Goal: Entertainment & Leisure: Consume media (video, audio)

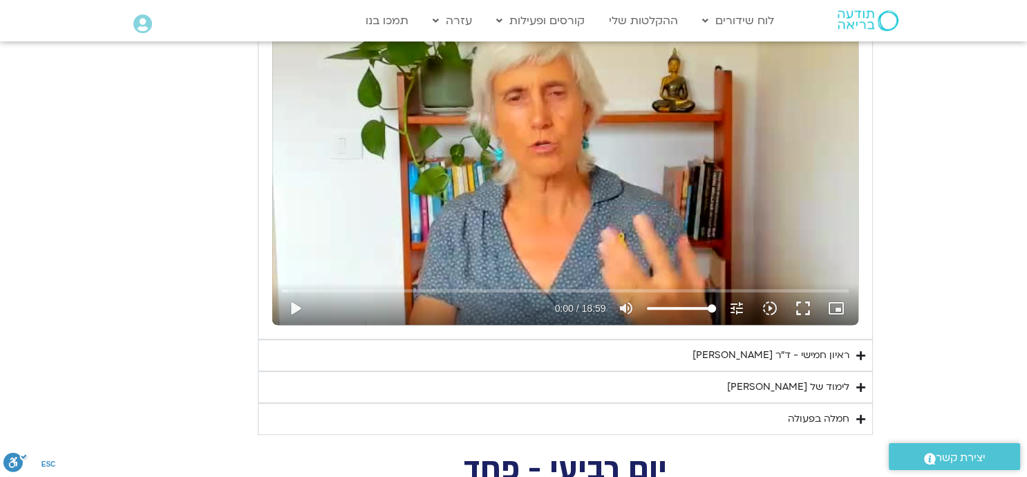
click at [515, 220] on div "Skip Ad 1:46 play_arrow 0:00 / 18:59 volume_up Mute tune Resolution Auto 240p s…" at bounding box center [565, 160] width 586 height 330
type input "1081.16"
type input "0.058691"
click at [515, 220] on div "Skip Ad 1:46 pause 0:00 / 18:59 volume_up Mute tune Resolution Auto 240p slow_m…" at bounding box center [565, 160] width 586 height 330
type input "1081.16"
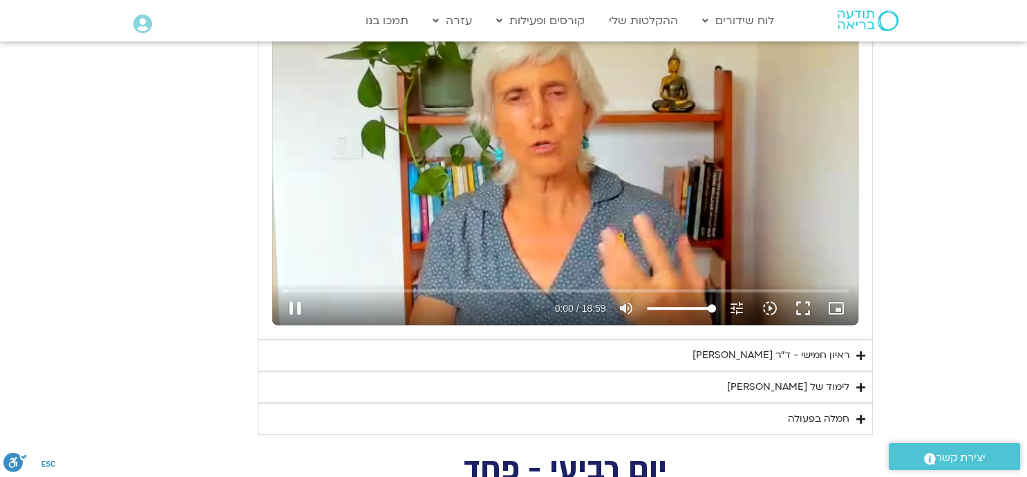
type input "0.176459"
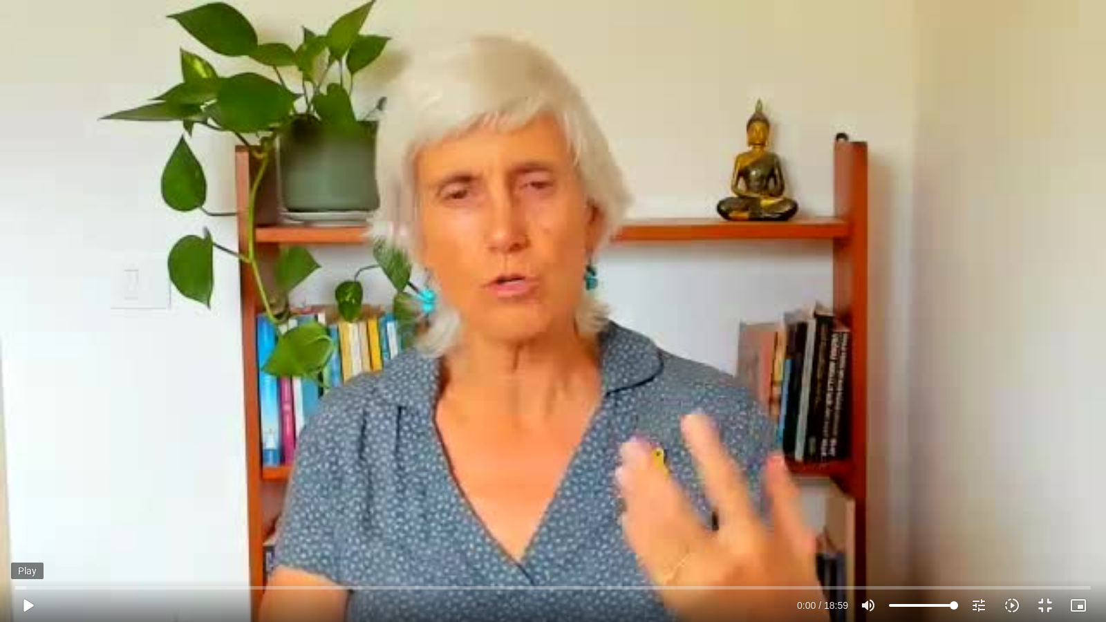
type input "1081.16"
click at [28, 476] on button "play_arrow" at bounding box center [27, 605] width 33 height 33
type input "0.241658"
type input "1081.16"
type input "0.251316"
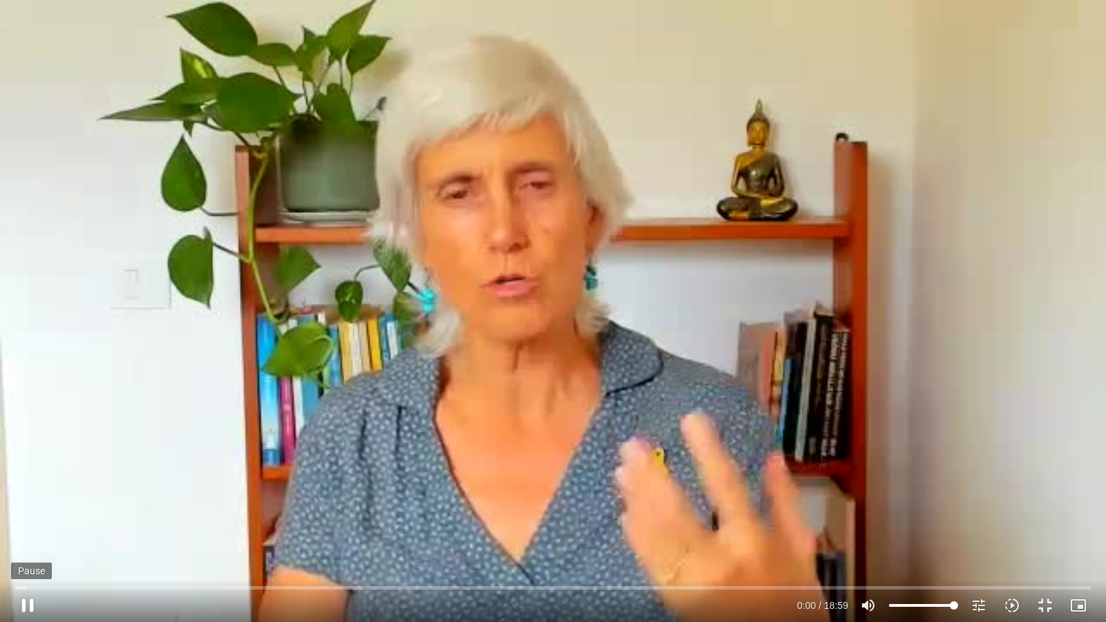
type input "1081.16"
type input "0.382285"
type input "1081.16"
type input "0.509706"
type input "1081.16"
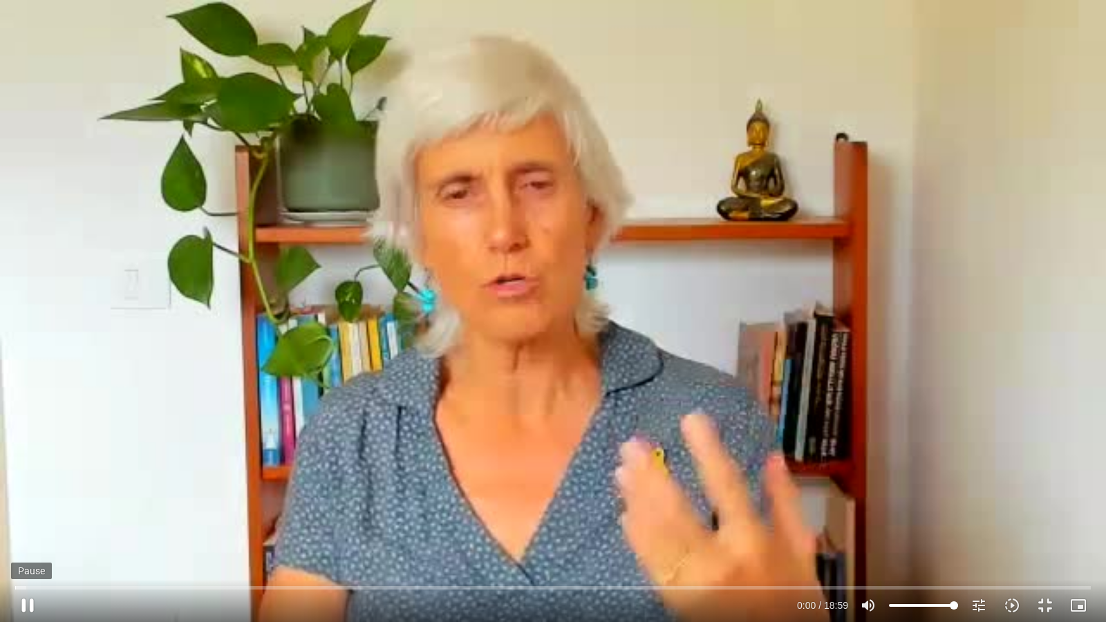
type input "0.641188"
type input "1081.16"
type input "0.768322"
type input "1081.16"
type input "0.918011"
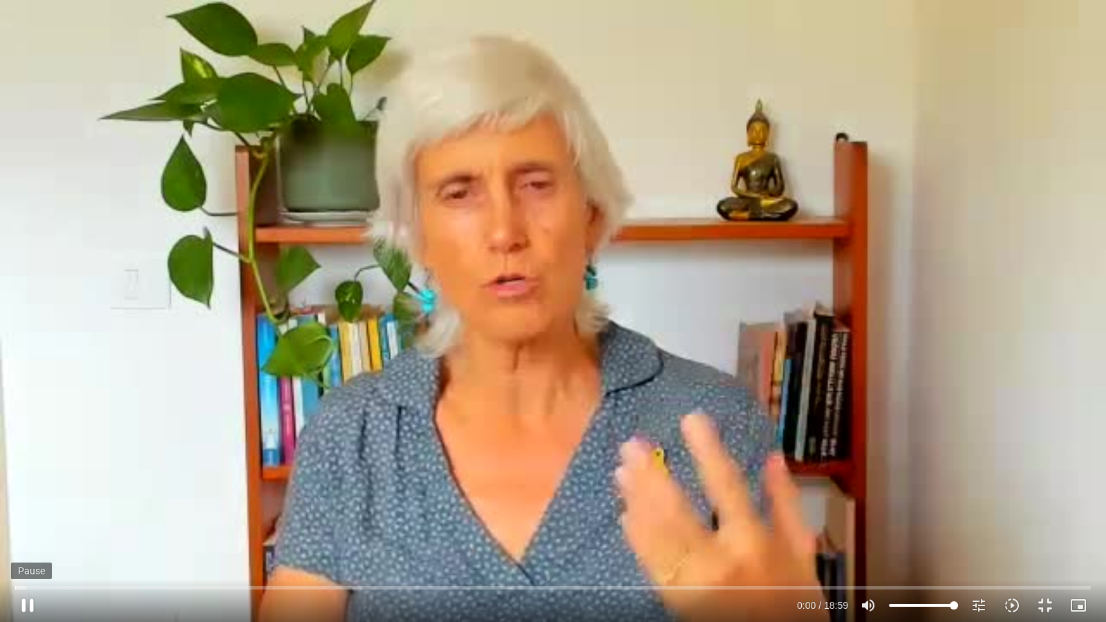
type input "1081.16"
type input "1.051549"
type input "1081.16"
type input "1.182479"
type input "1081.16"
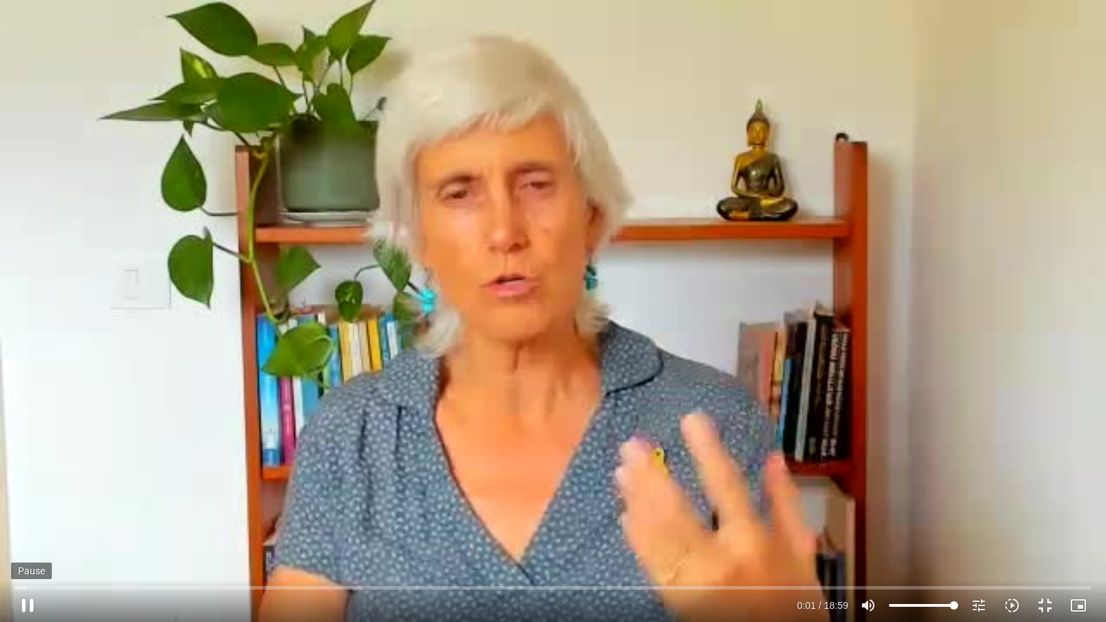
type input "1.31473"
type input "1081.16"
type input "1.449736"
type input "1081.16"
type input "1.580962"
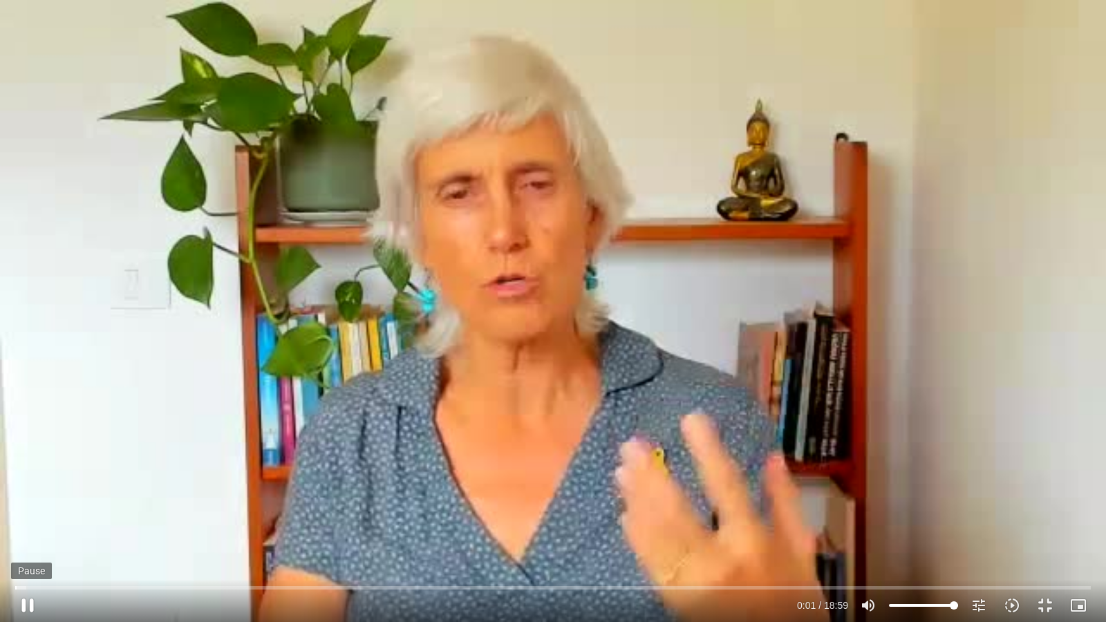
type input "1081.16"
type input "1.743035"
type input "1081.16"
type input "1.949422"
type input "1081.16"
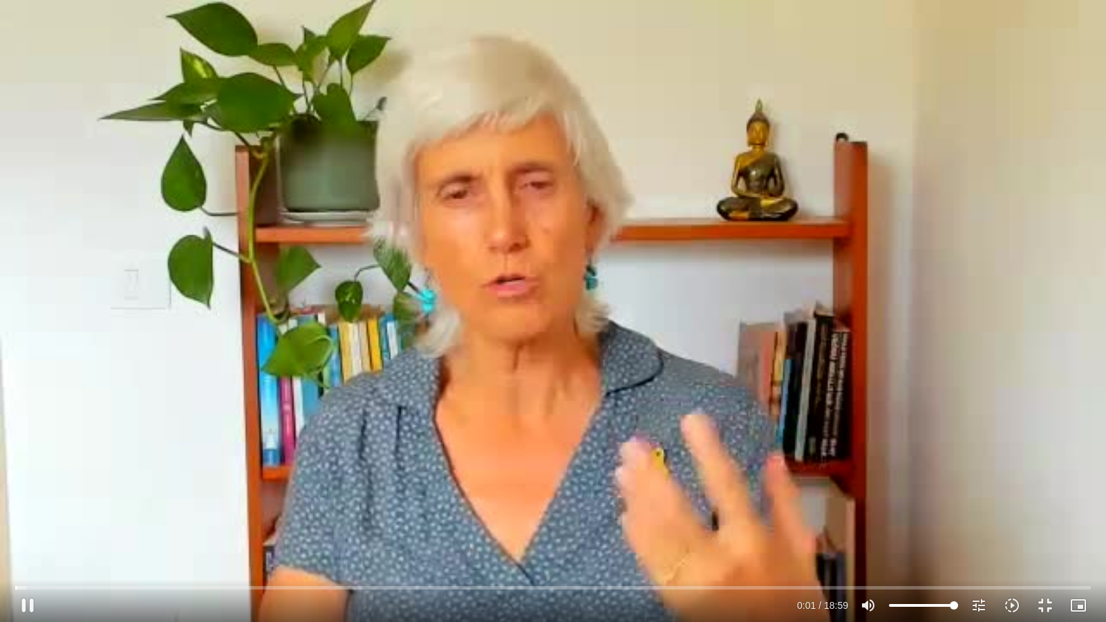
type input "2.087926"
type input "1081.16"
type input "2.1496"
type input "1081.16"
type input "2.370033"
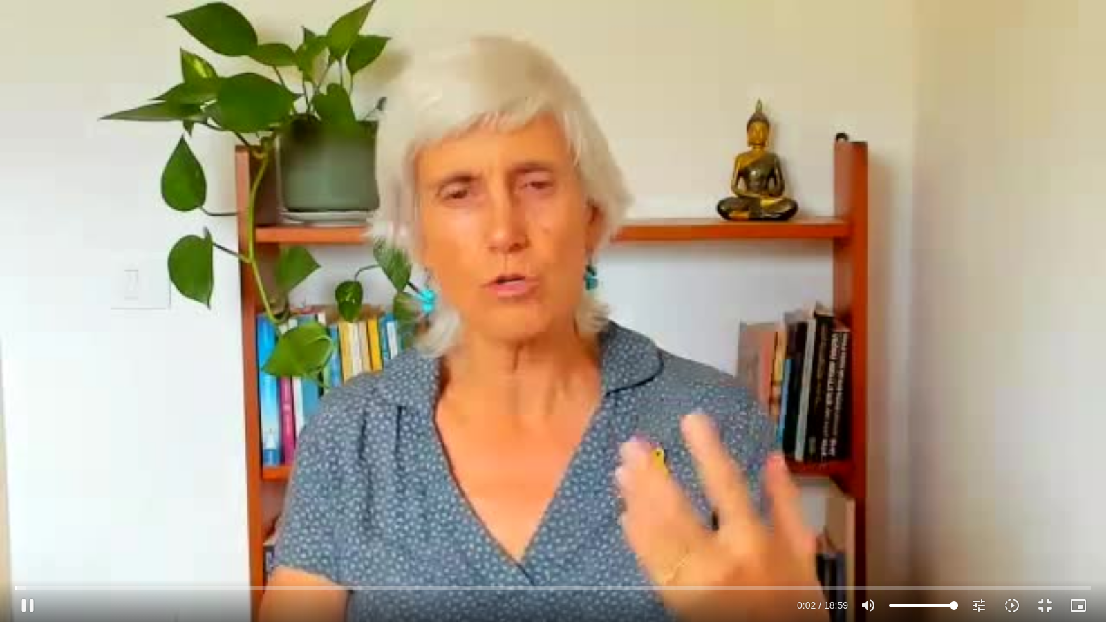
type input "1081.16"
type input "2.51702"
type input "1081.16"
type input "2.661617"
type input "1081.16"
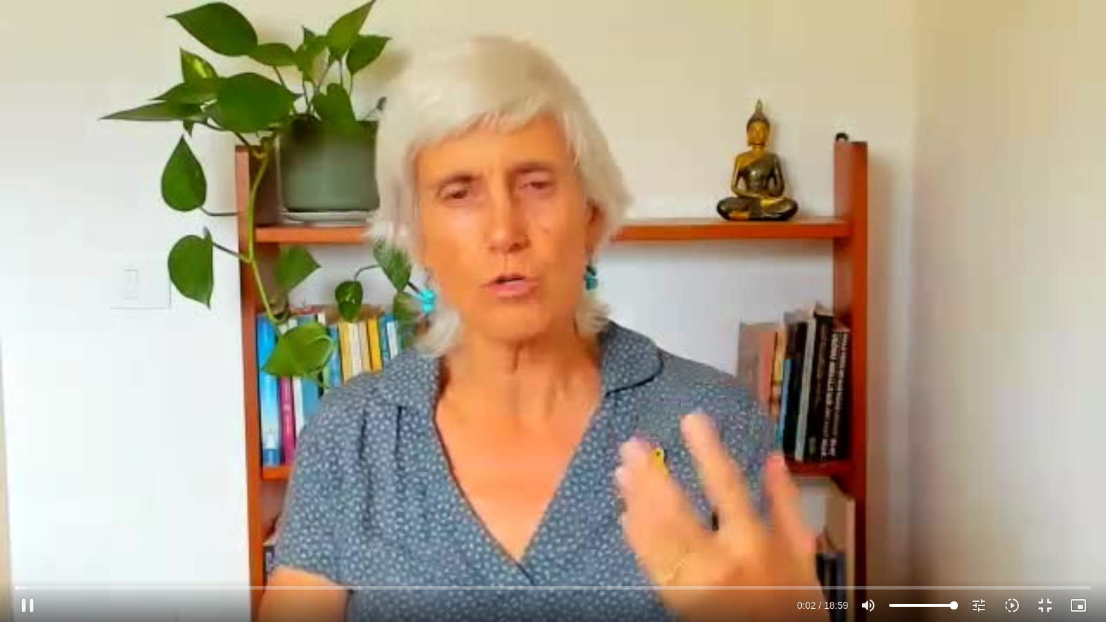
type input "2.808087"
type input "1081.16"
type input "2.959153"
type input "1081.16"
type input "3.100813"
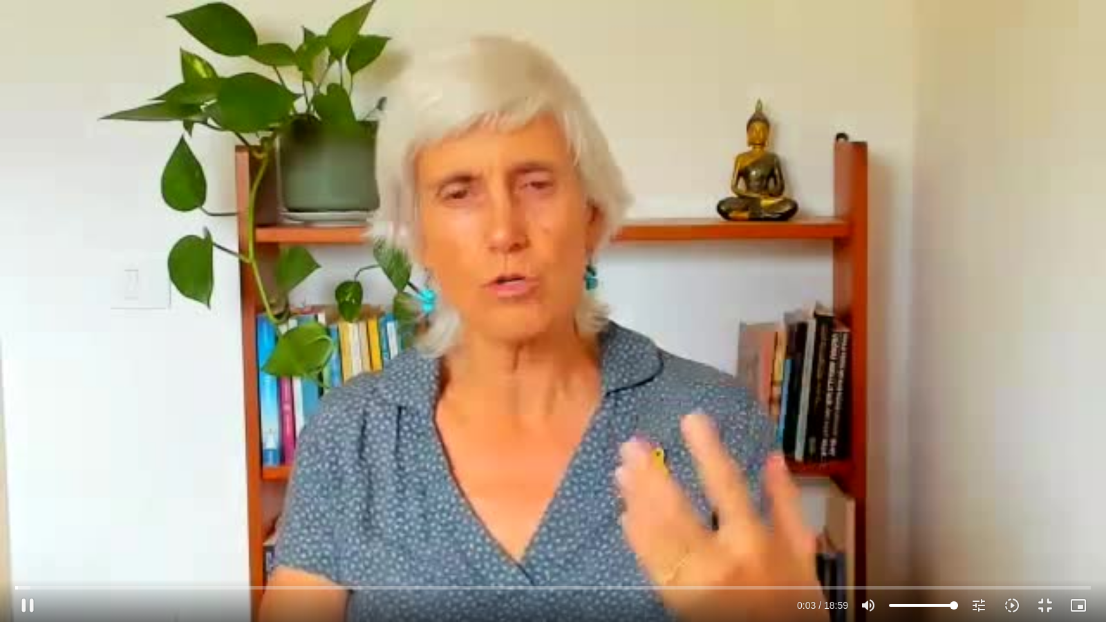
type input "1081.16"
type input "3.24258"
type input "1081.16"
type input "3.397027"
type input "1081.16"
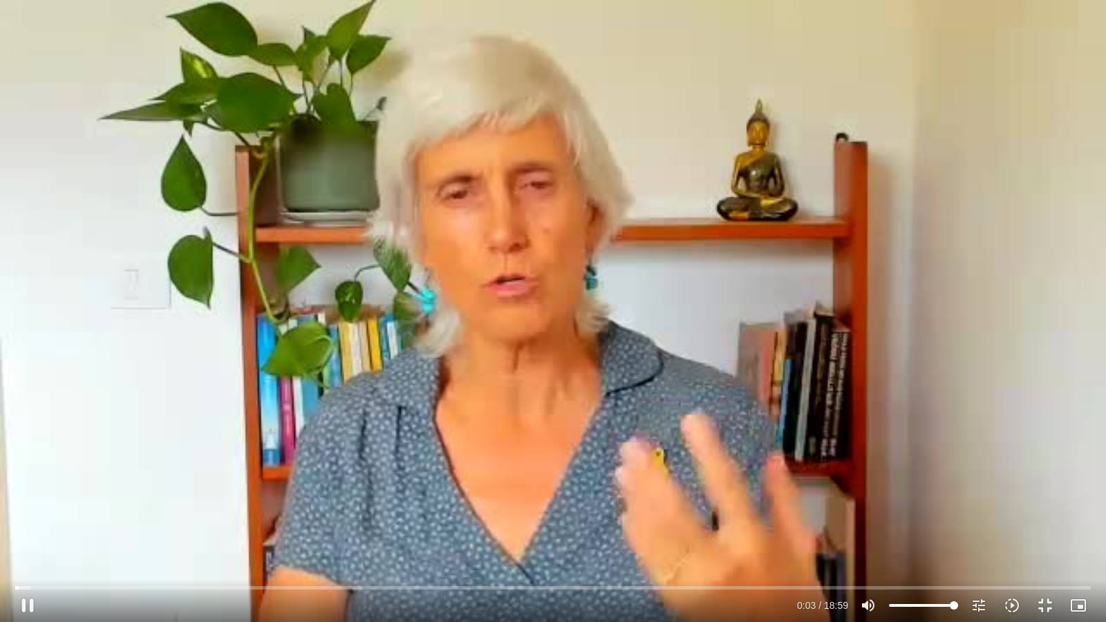
type input "3.536815"
type input "1081.16"
type input "3.676319"
type input "1081.16"
type input "3.814292"
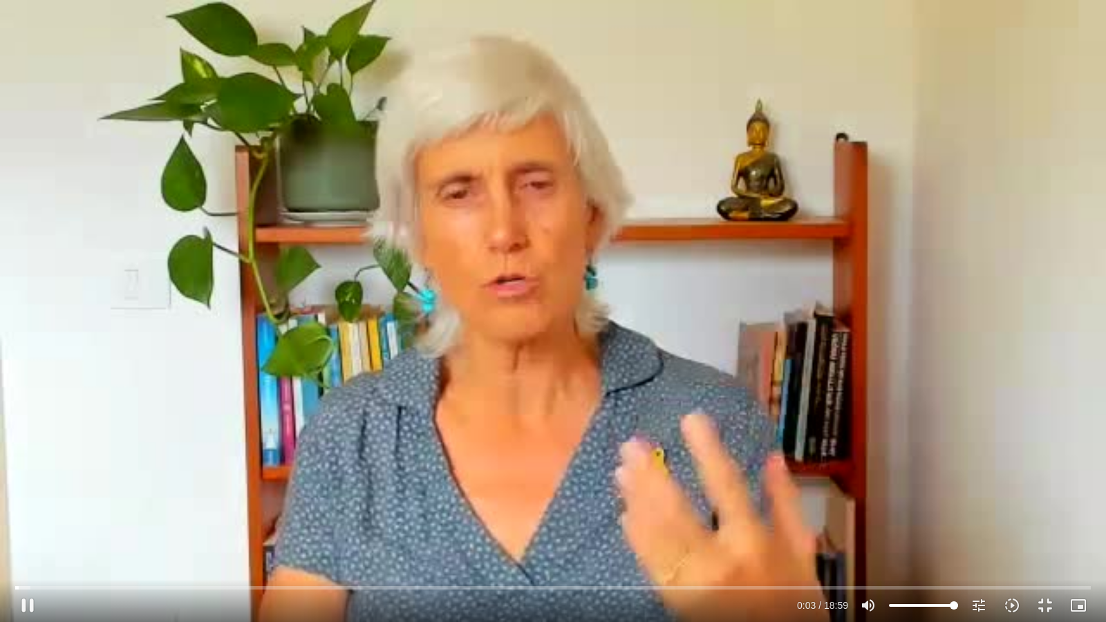
type input "1081.16"
type input "3.959798"
type input "1081.16"
type input "4.098173"
type input "1081.16"
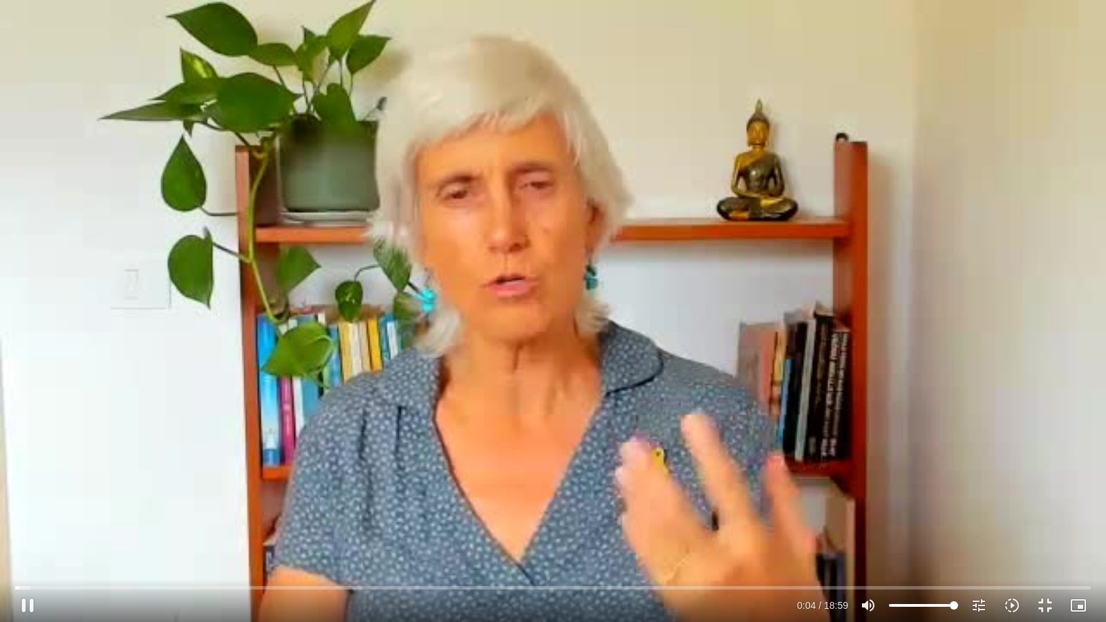
type input "4.237865"
type input "1081.16"
type input "4.38729"
type input "1081.16"
type input "4.540523"
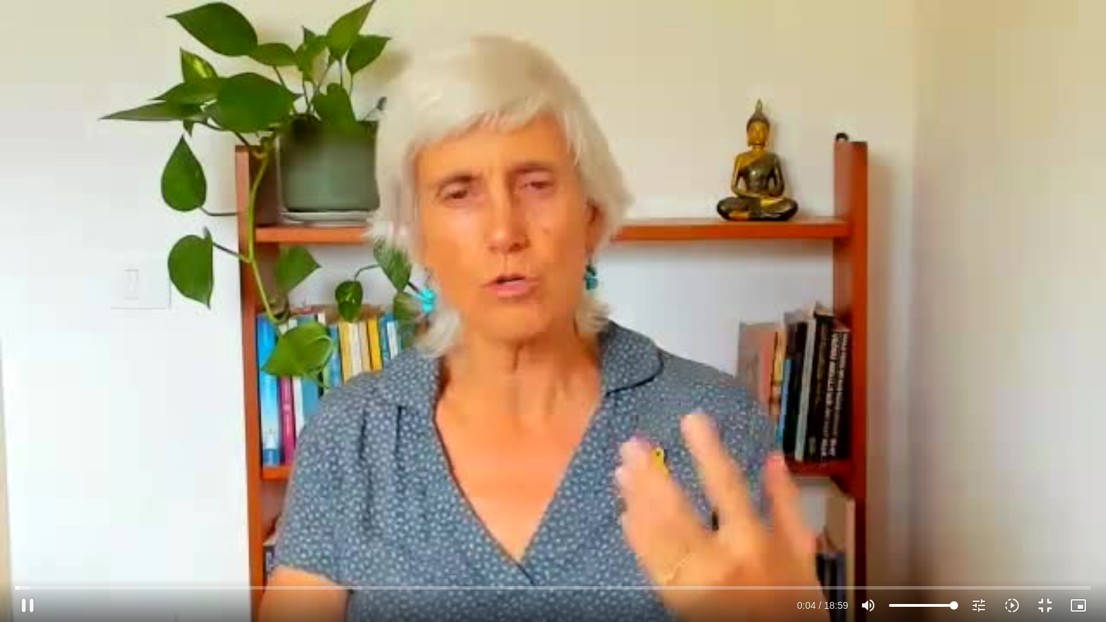
type input "1081.16"
type input "4.688055"
type input "1081.16"
type input "4.831658"
type input "1081.16"
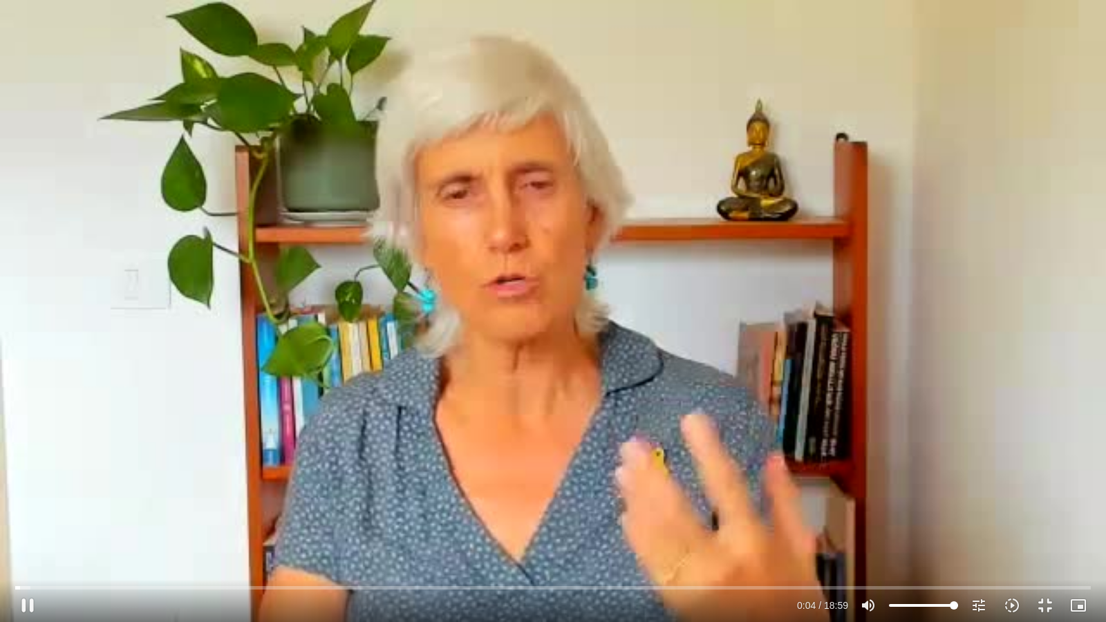
type input "4.968029"
type input "1081.16"
type input "5.119643"
type input "1081.16"
type input "5.267238"
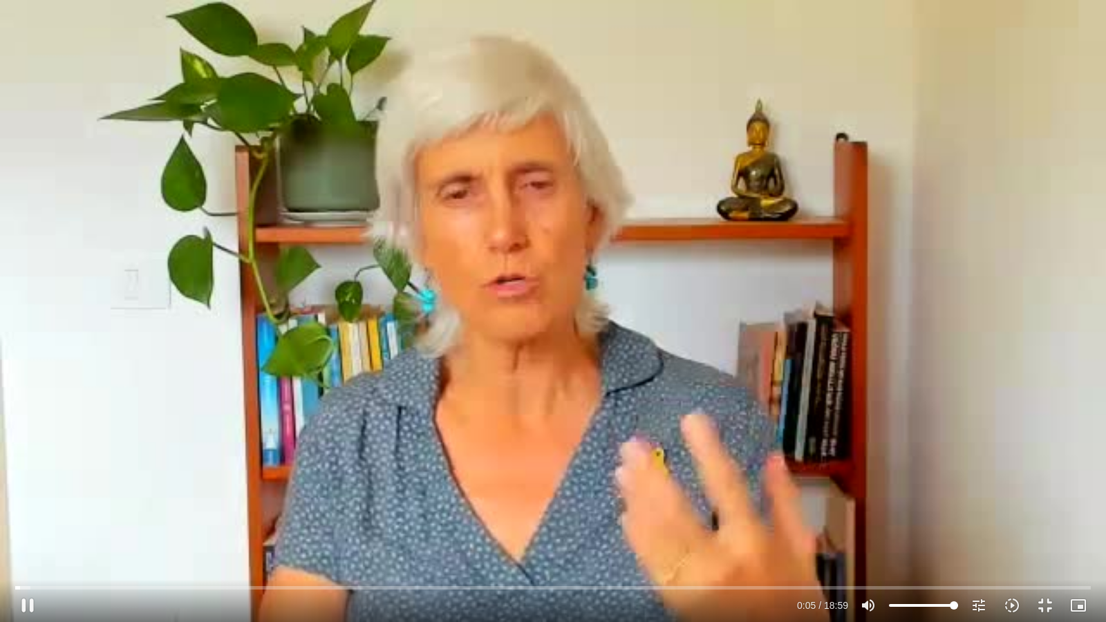
type input "1081.16"
type input "5.397897"
type input "1081.16"
type input "5.546497"
type input "1081.16"
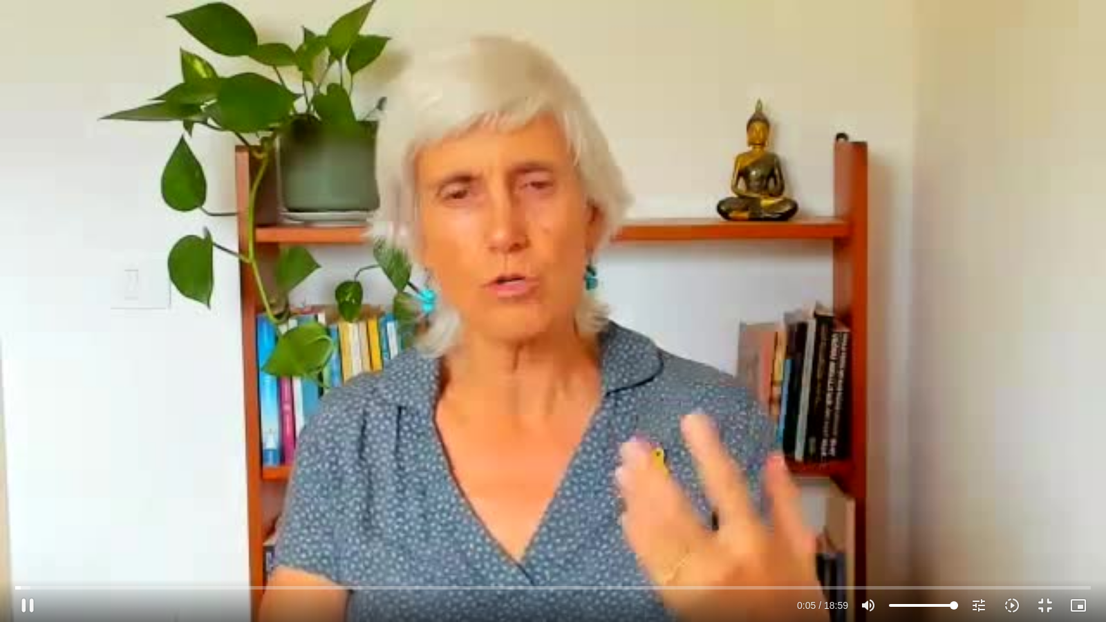
type input "5.683286"
type input "1081.16"
type input "5.821541"
type input "1081.16"
type input "5.965271"
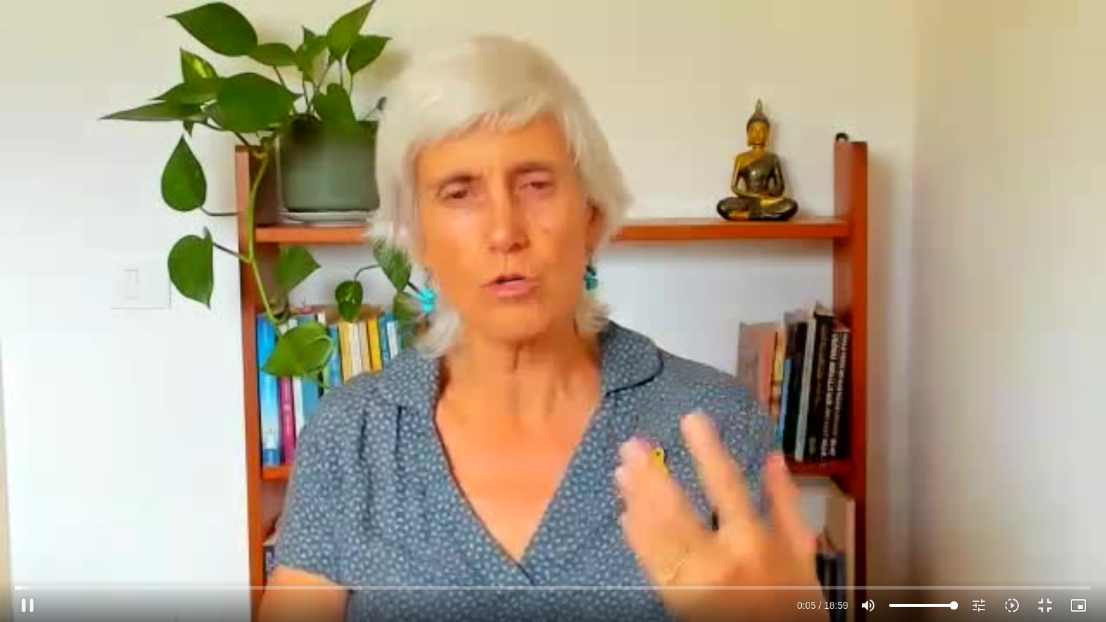
type input "1081.16"
type input "6.102827"
type input "1081.16"
type input "6.248687"
type input "1081.16"
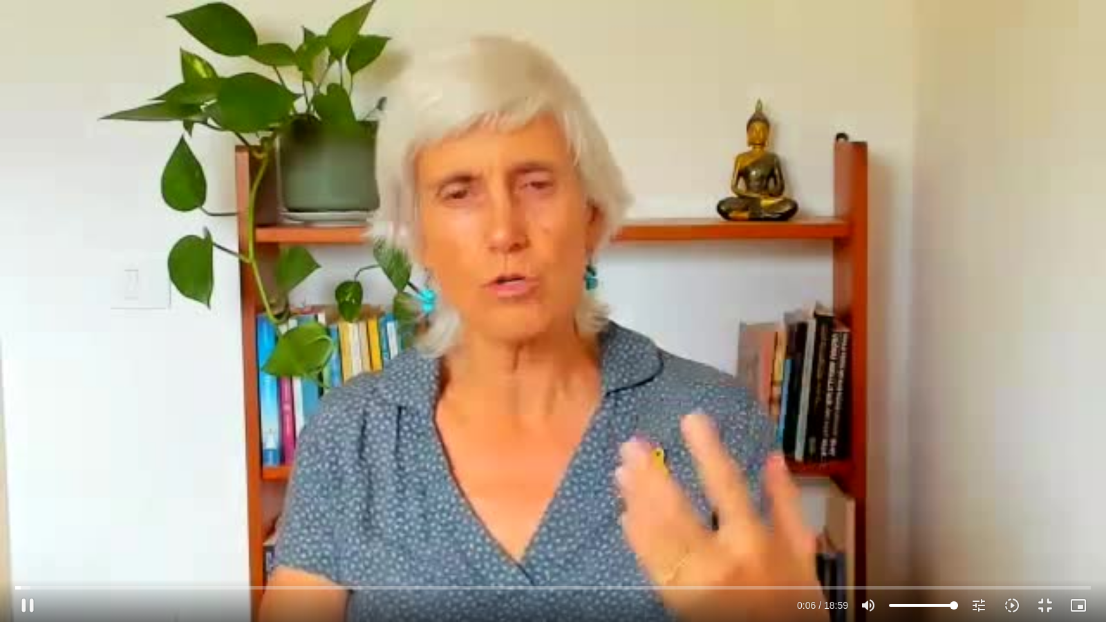
type input "6.333089"
type input "1081.16"
type input "6.533626"
type input "1081.16"
type input "6.665348"
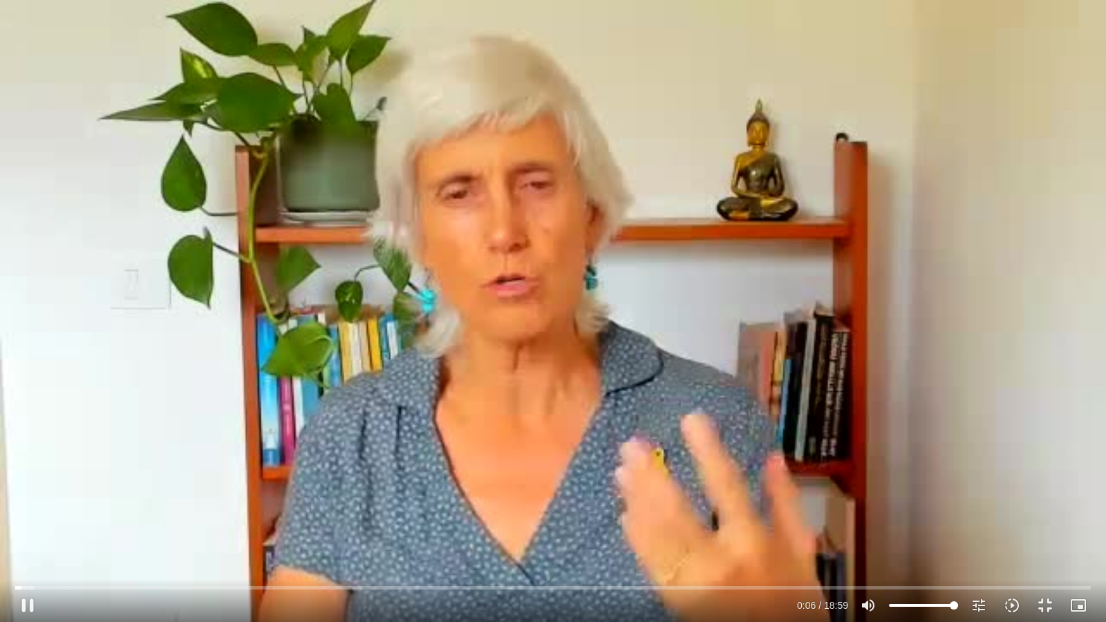
type input "1081.16"
type input "6.797594"
type input "1081.16"
type input "6.898029"
type input "1081.16"
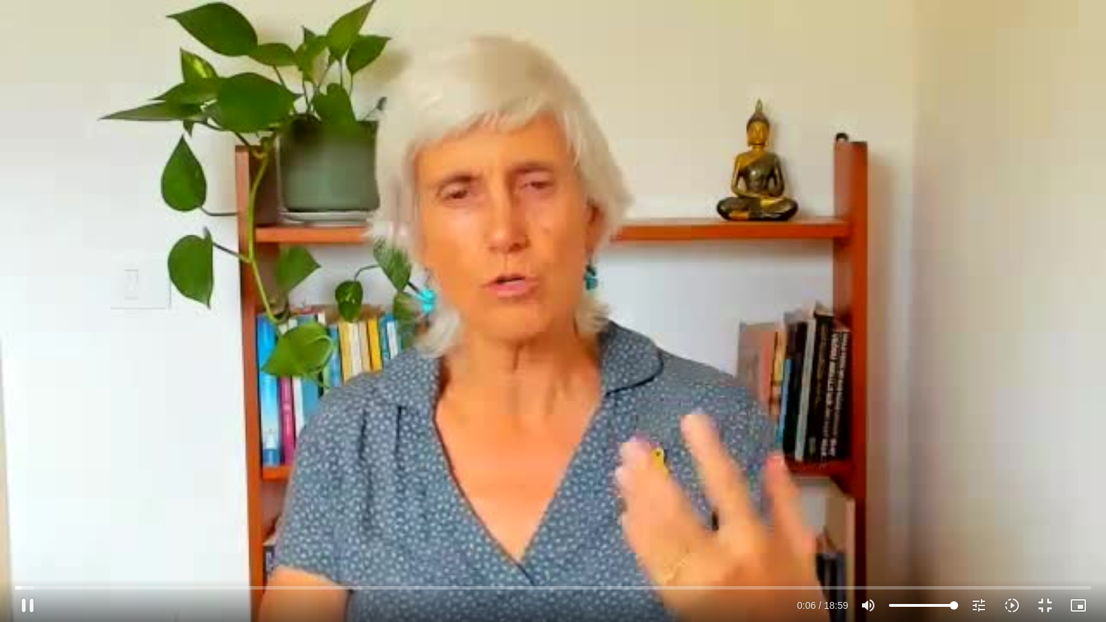
type input "6.973856"
type input "1081.16"
type input "7.107263"
type input "1081.16"
type input "7.241605"
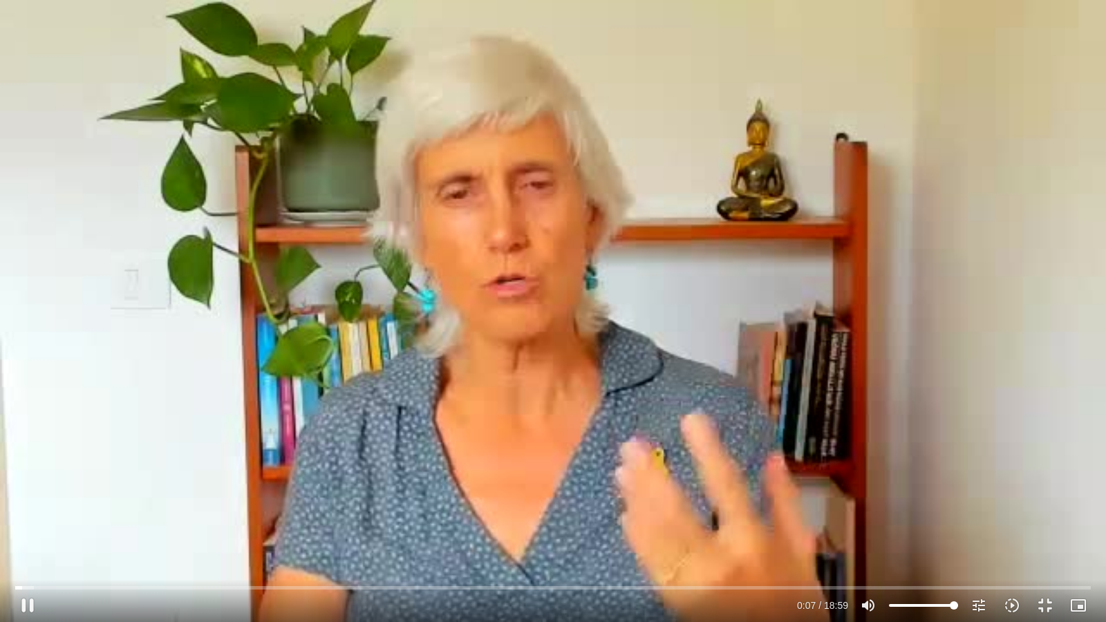
type input "1081.16"
type input "7.373964"
type input "1081.16"
type input "7.602315"
type input "1081.16"
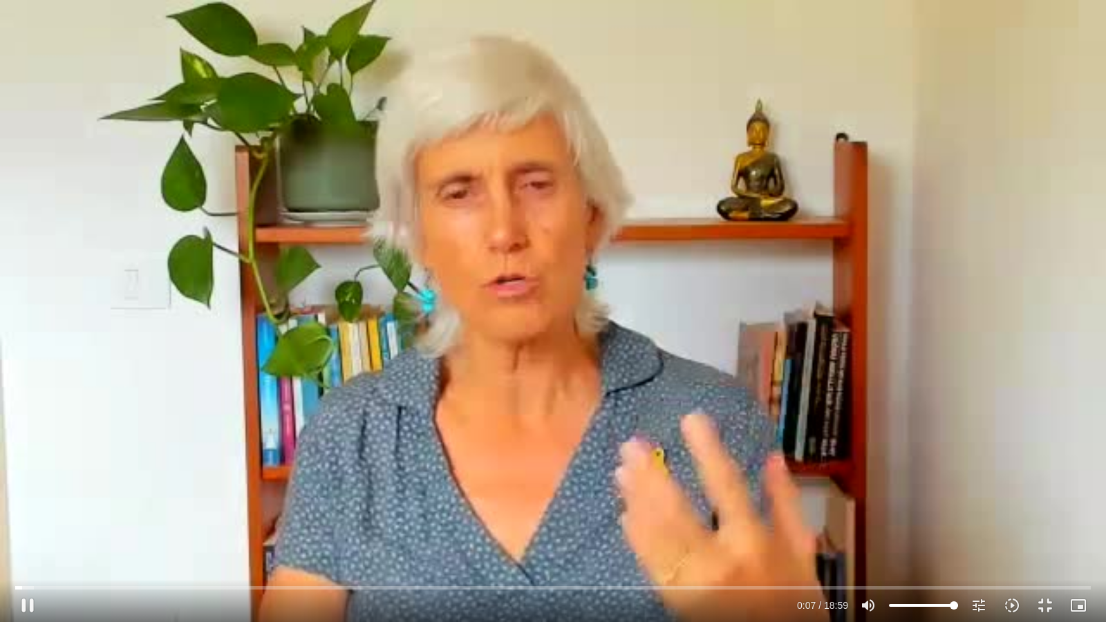
type input "7.747806"
type input "1081.16"
type input "7.891979"
type input "1081.16"
type input "8.019634"
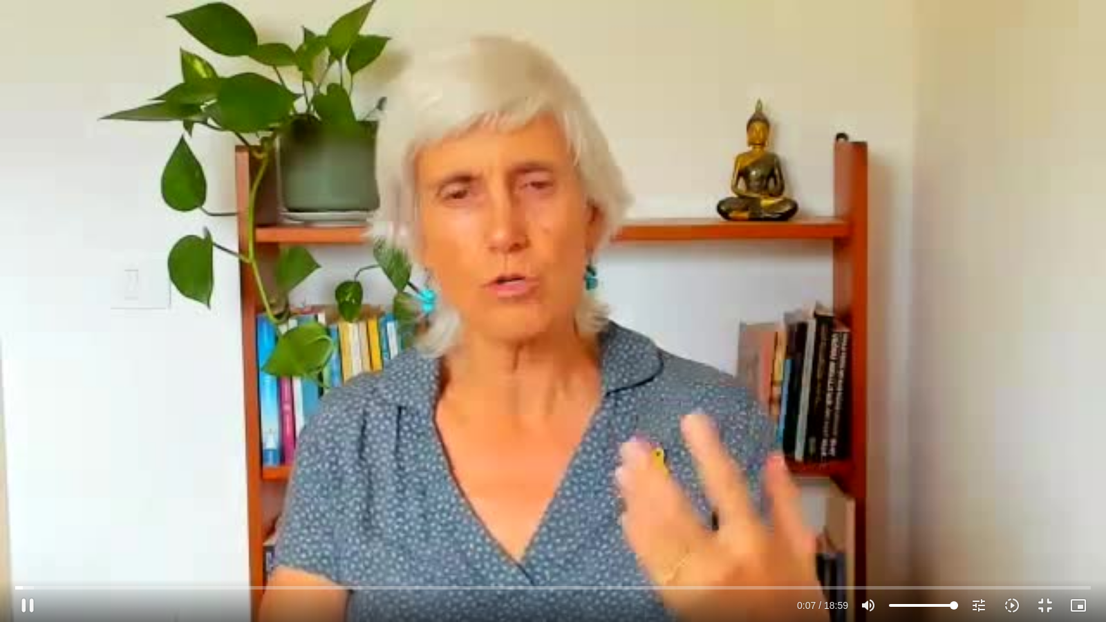
type input "1081.16"
type input "8.185408"
type input "1081.16"
type input "8.348788"
type input "1081.16"
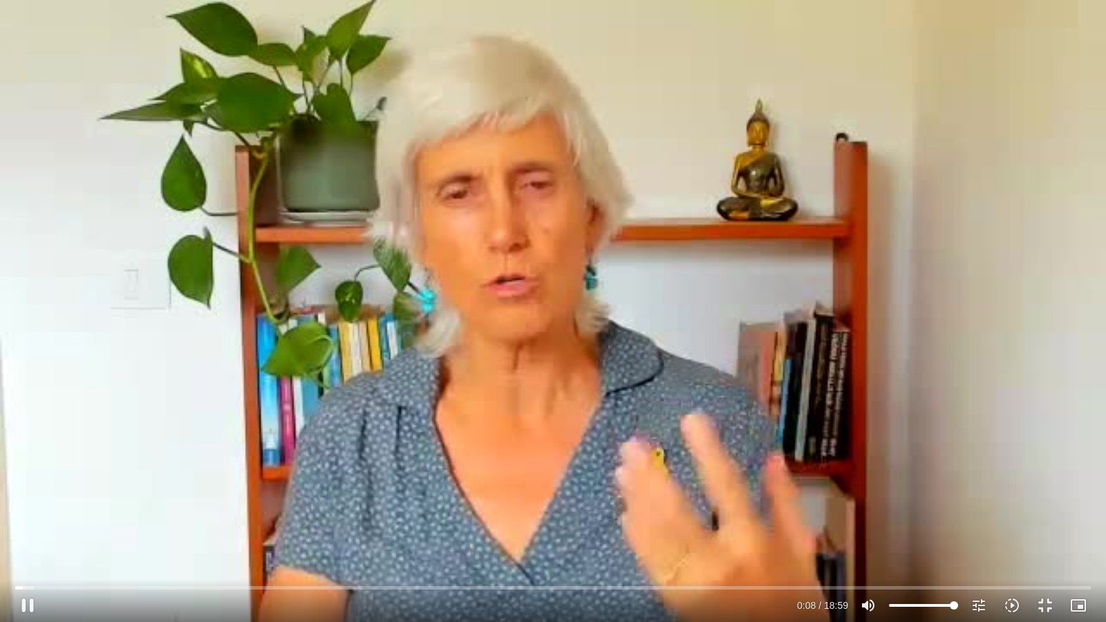
type input "8.488887"
type input "1081.16"
type input "8.616235"
type input "1081.16"
type input "8.767499"
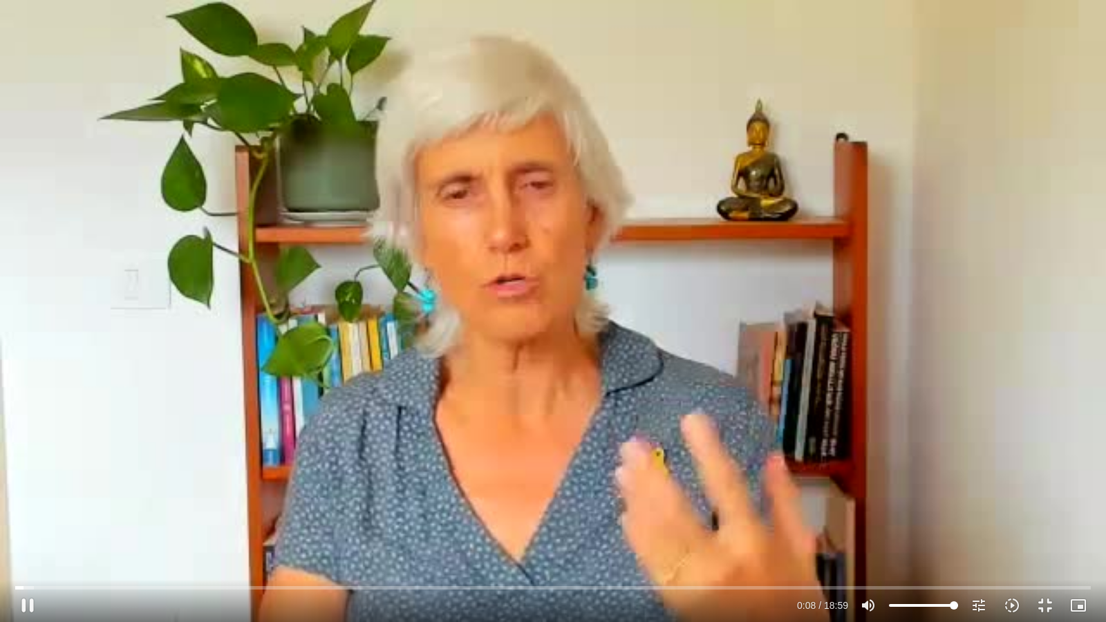
type input "1081.16"
type input "8.905924"
type input "1081.16"
type input "8.955194"
type input "1081.16"
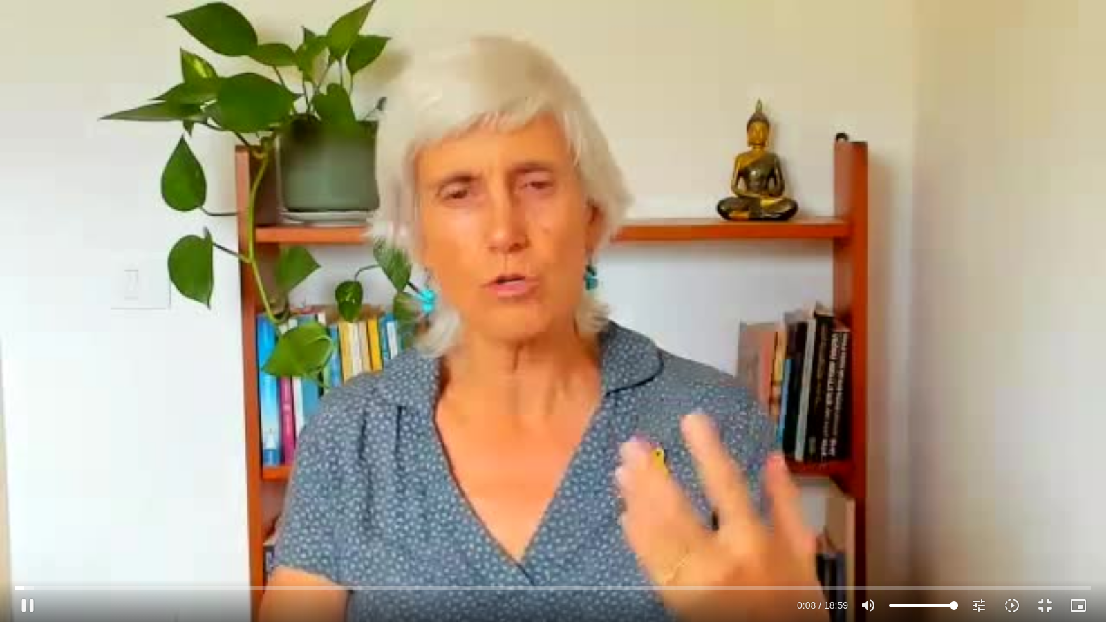
type input "9.10342"
type input "1081.16"
type input "9.23542"
type input "1081.16"
type input "9.364958"
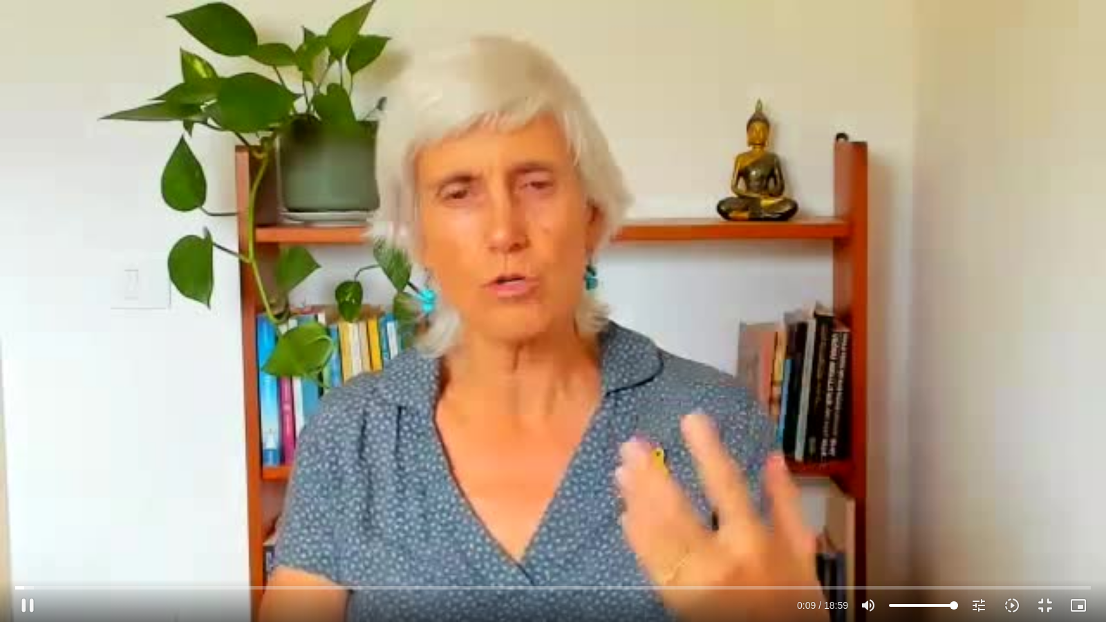
type input "1081.16"
type input "9.491957"
type input "1081.16"
type input "9.622893"
type input "1081.16"
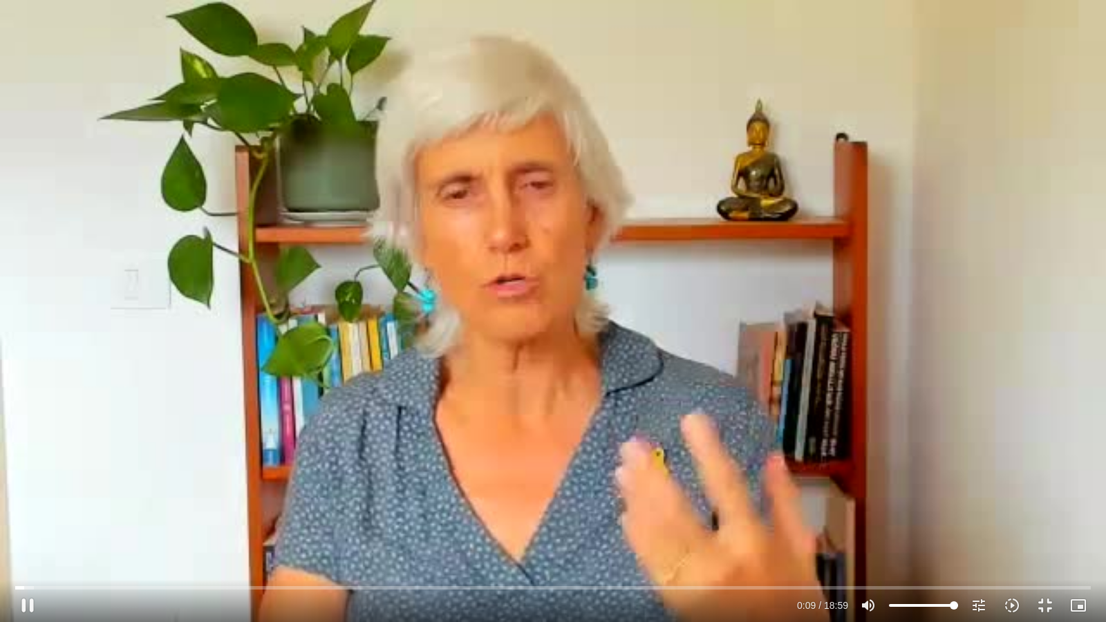
type input "9.751379"
type input "1081.16"
type input "9.884586"
type input "1081.16"
type input "10.019633"
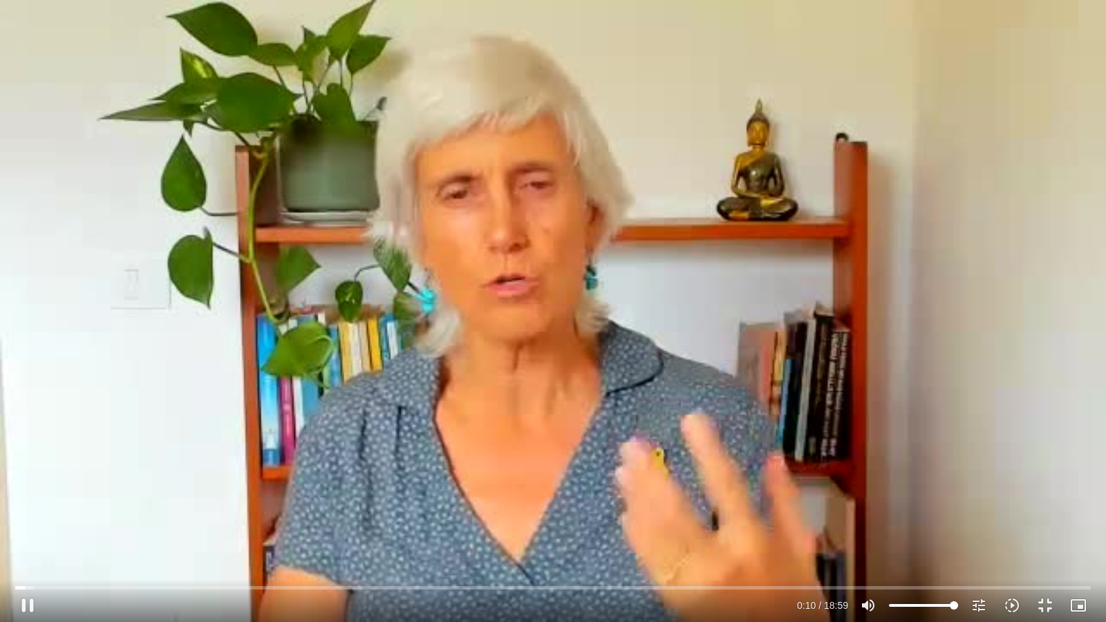
type input "1081.16"
type input "10.152006"
type input "1081.16"
type input "10.28481"
type input "1081.16"
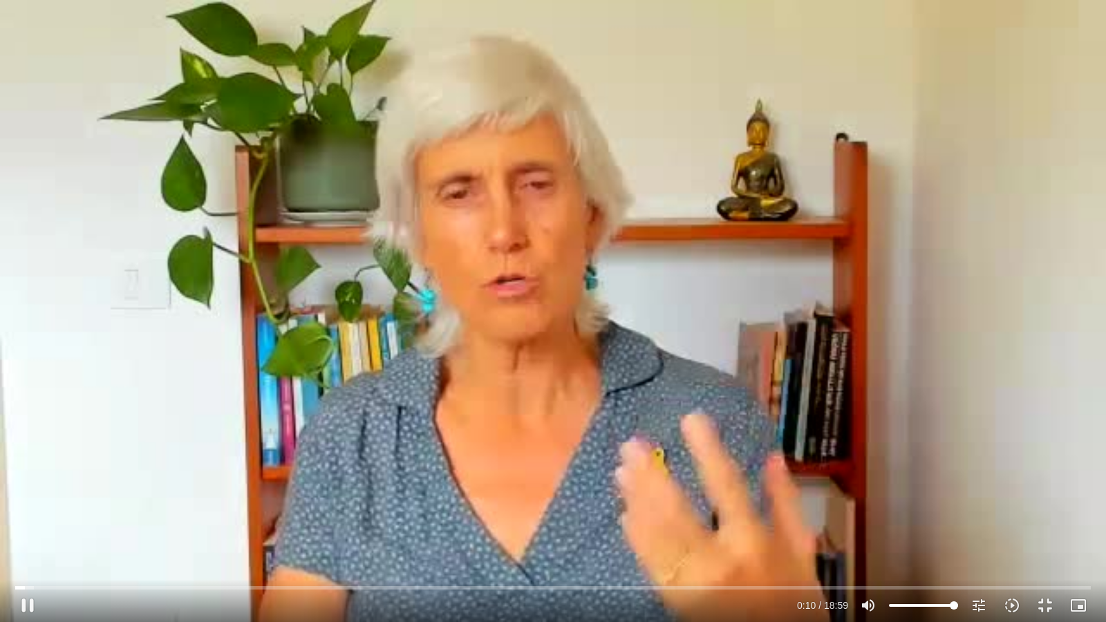
type input "10.418144"
type input "1081.16"
type input "10.55031"
type input "1081.16"
type input "10.684501"
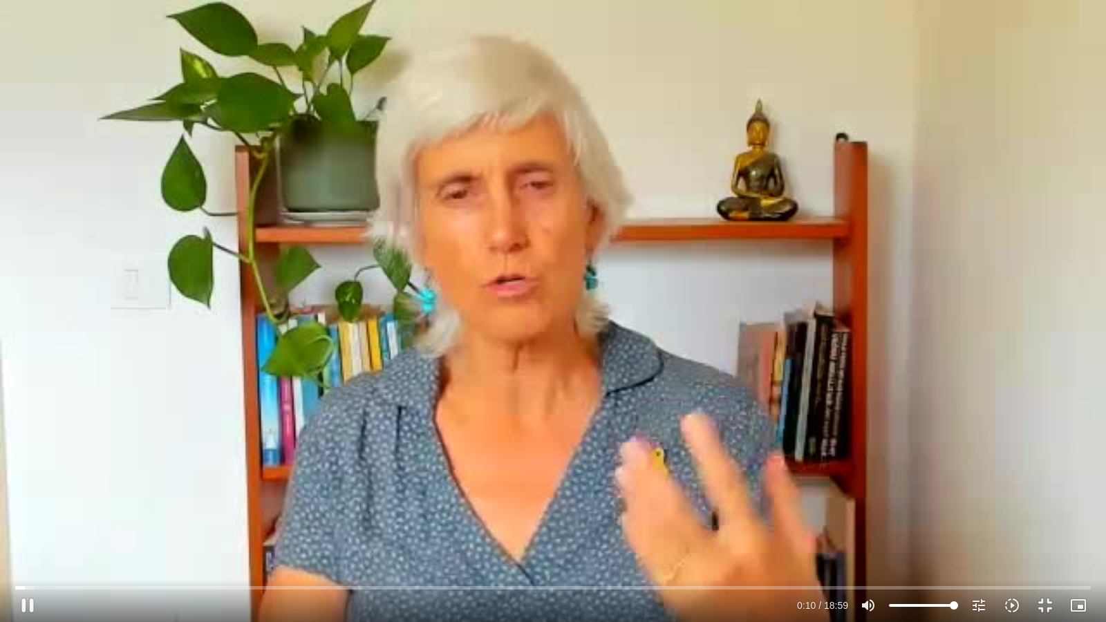
type input "1081.16"
type input "10.816616"
type input "1081.16"
type input "10.949444"
type input "1081.16"
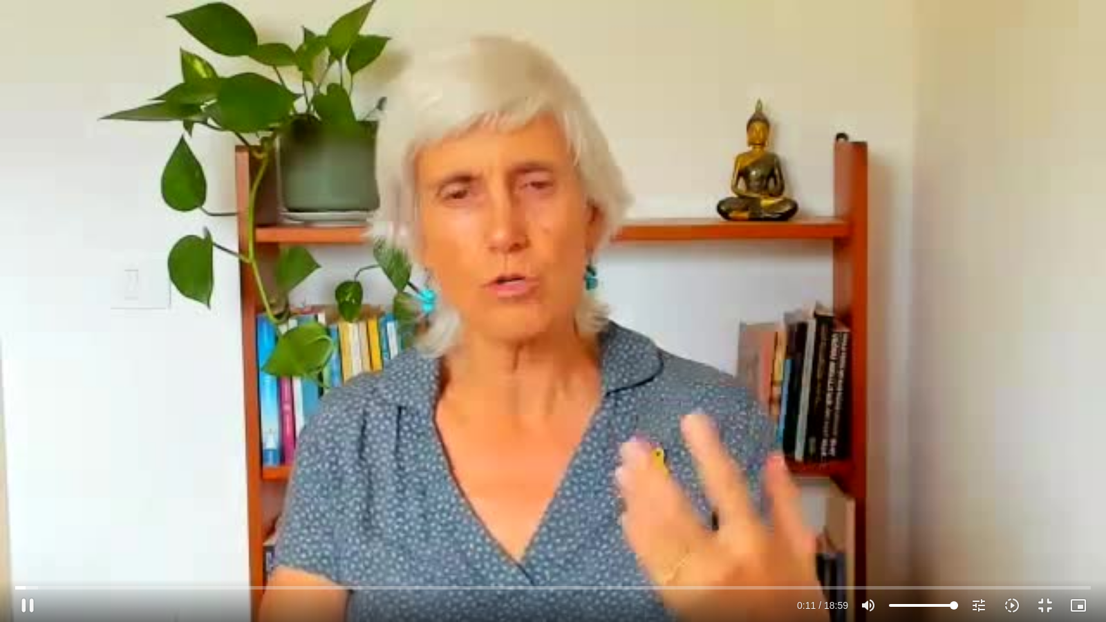
type input "11.200343"
type input "1081.16"
type input "11.223356"
type input "1081.16"
type input "11.352933"
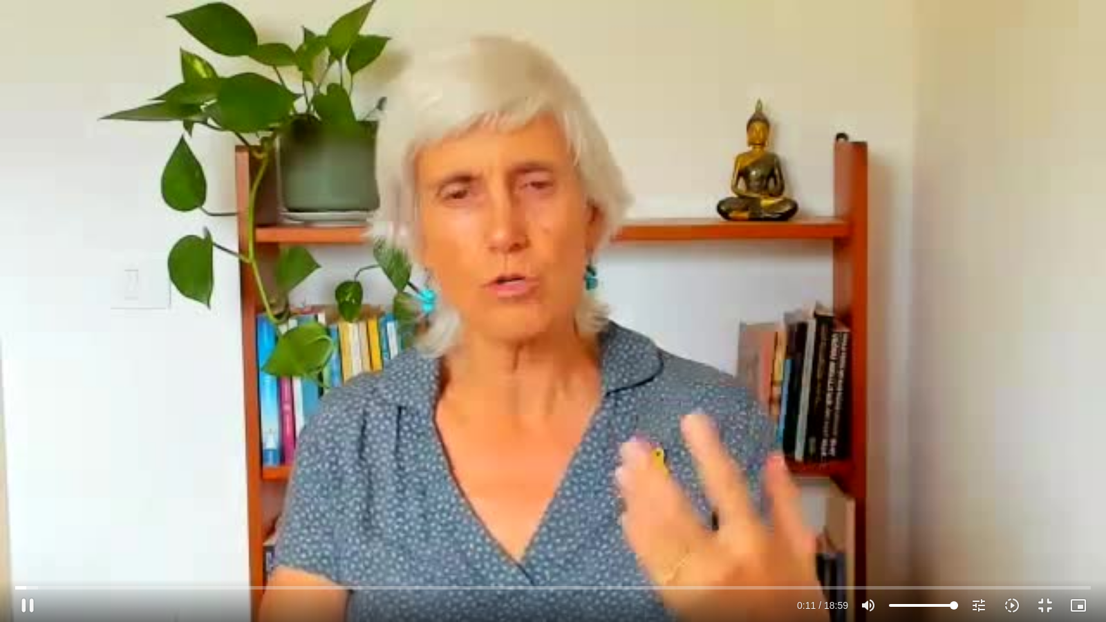
type input "1081.16"
type input "11.485739"
type input "1081.16"
type input "11.618922"
type input "1081.16"
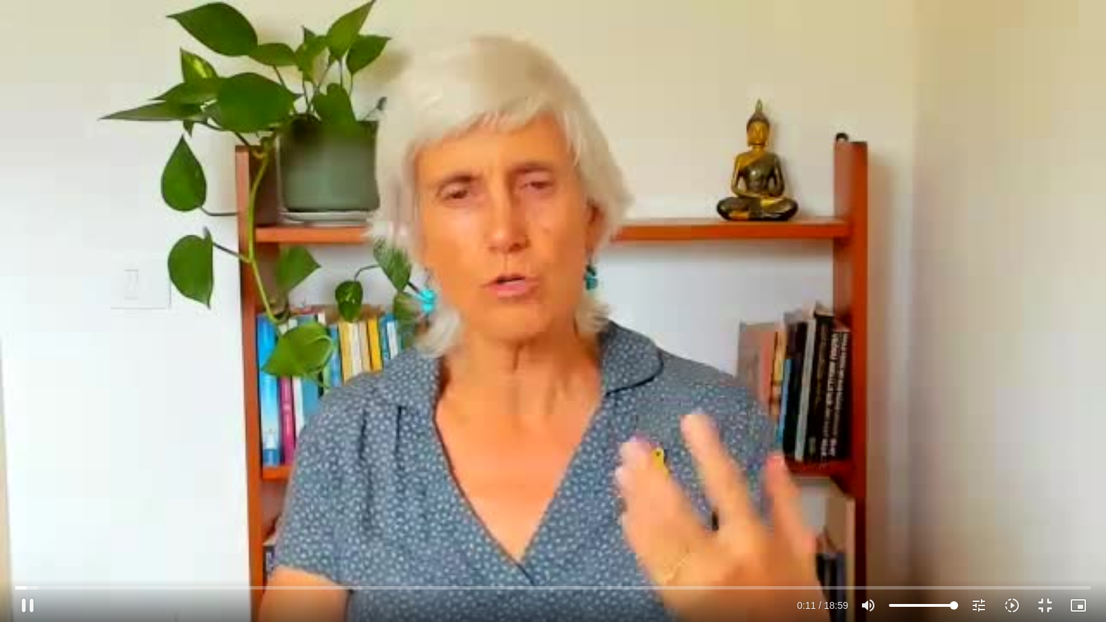
type input "11.751964"
type input "1081.16"
type input "11.892559"
type input "1081.16"
type input "12.0327"
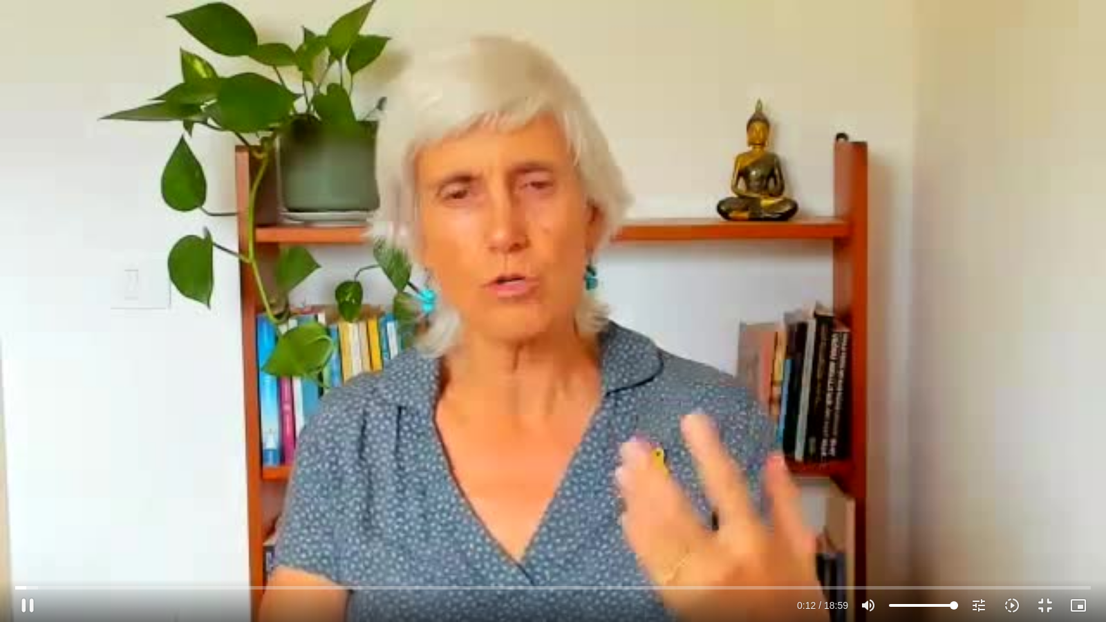
type input "1081.16"
type input "12.168247"
type input "1081.16"
type input "12.301428"
type input "1081.16"
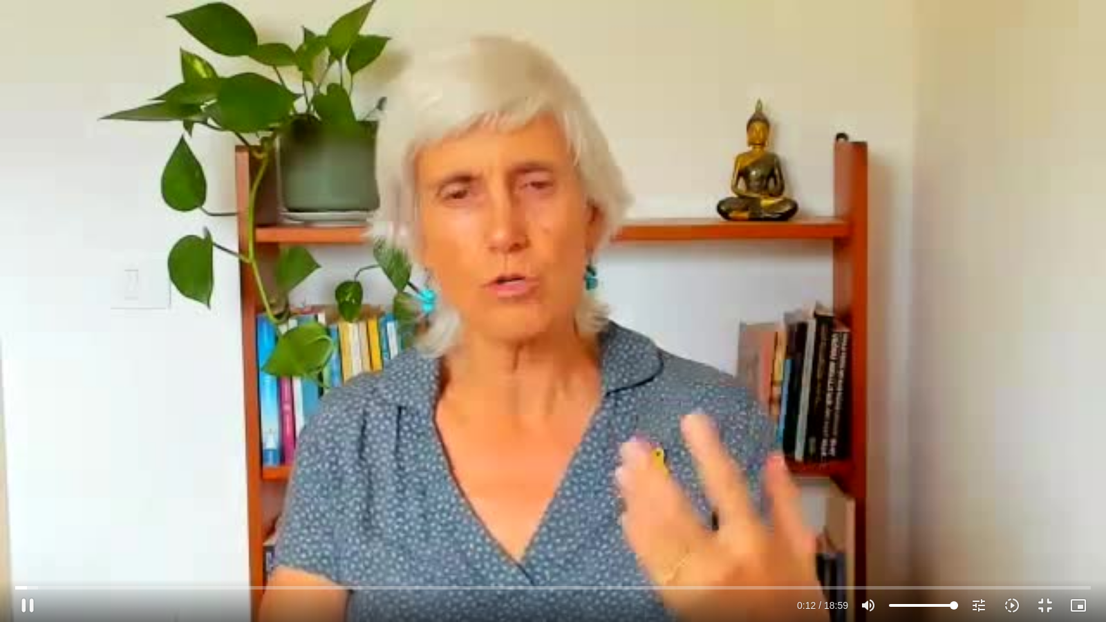
type input "12.433882"
type input "1081.16"
type input "12.568984"
type input "1081.16"
type input "12.705468"
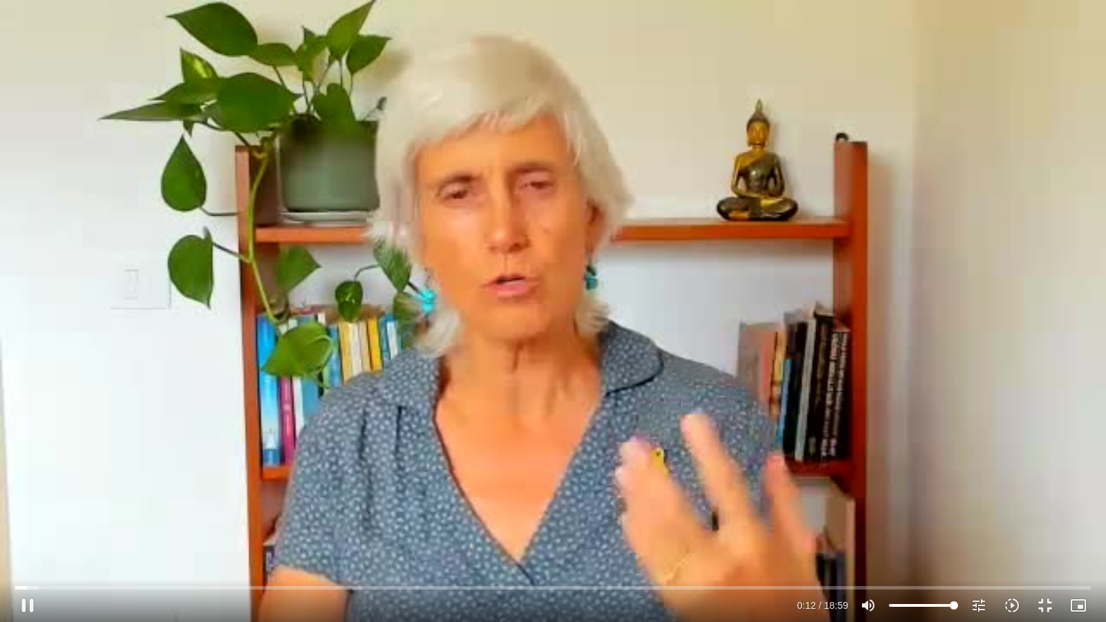
type input "1081.16"
type input "12.833225"
type input "1081.16"
type input "12.967502"
type input "1081.16"
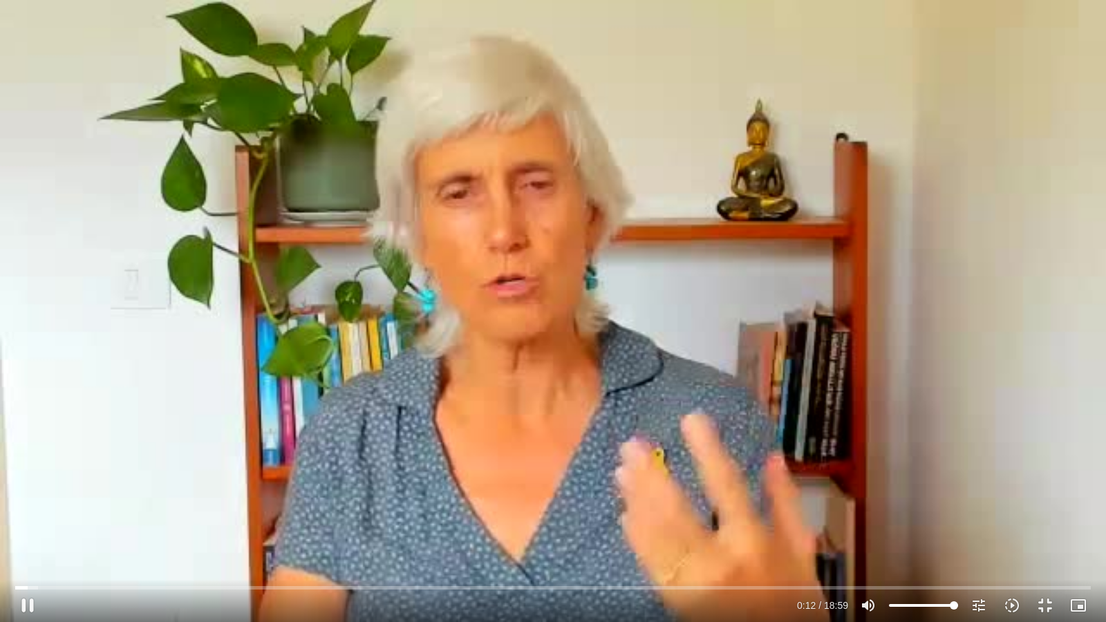
type input "13.100489"
type input "1081.16"
type input "13.236879"
type input "1081.16"
type input "13.368217"
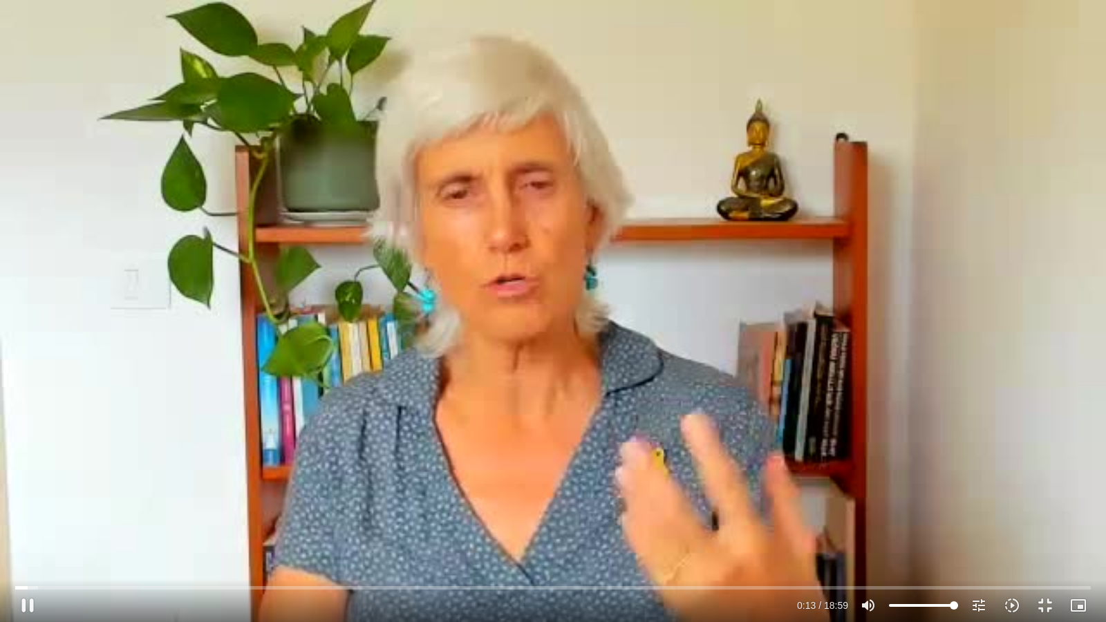
type input "1081.16"
type input "13.502582"
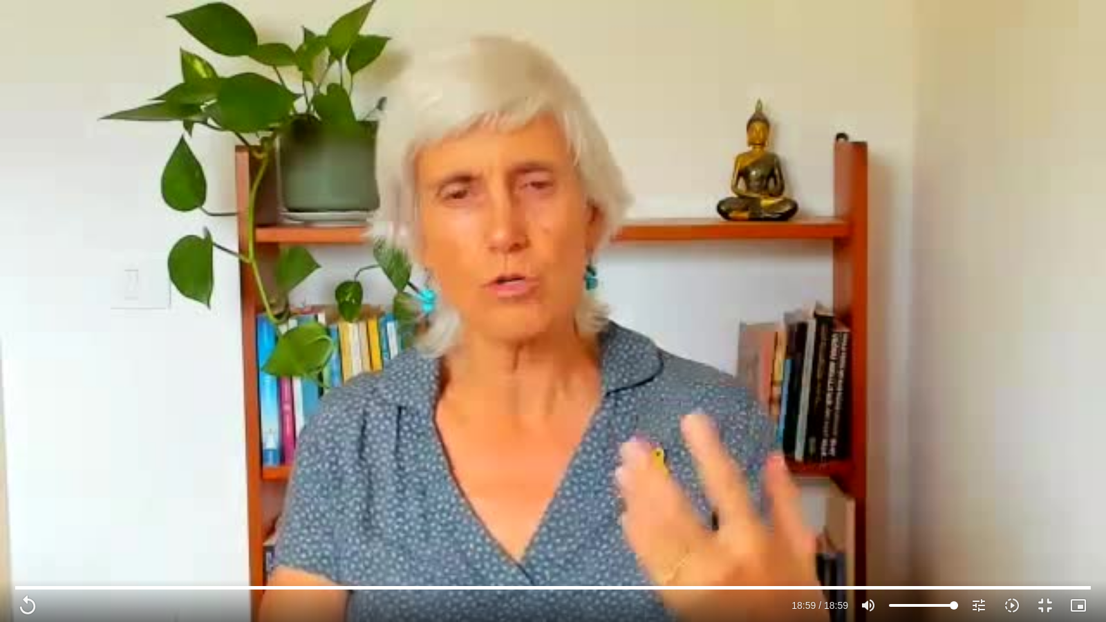
click at [447, 53] on div "Skip Ad 0:13 replay 18:59 / 18:59 volume_up Mute tune Resolution Auto 240p slow…" at bounding box center [553, 311] width 1106 height 622
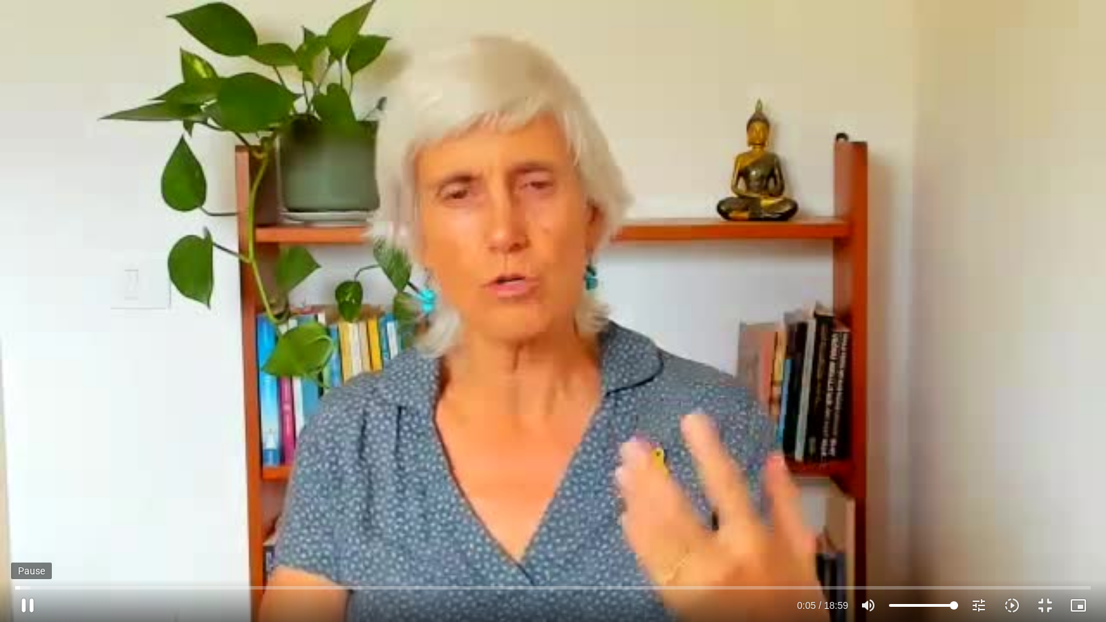
click at [28, 476] on button "pause" at bounding box center [27, 605] width 33 height 33
click at [1026, 476] on icon "picture_in_picture_alt" at bounding box center [1078, 605] width 17 height 17
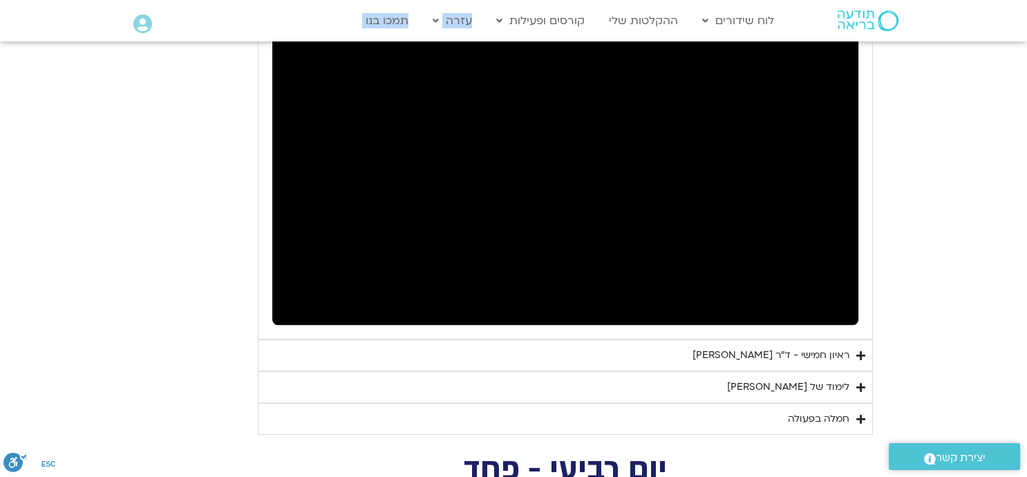
drag, startPoint x: 491, startPoint y: 12, endPoint x: 479, endPoint y: 69, distance: 58.6
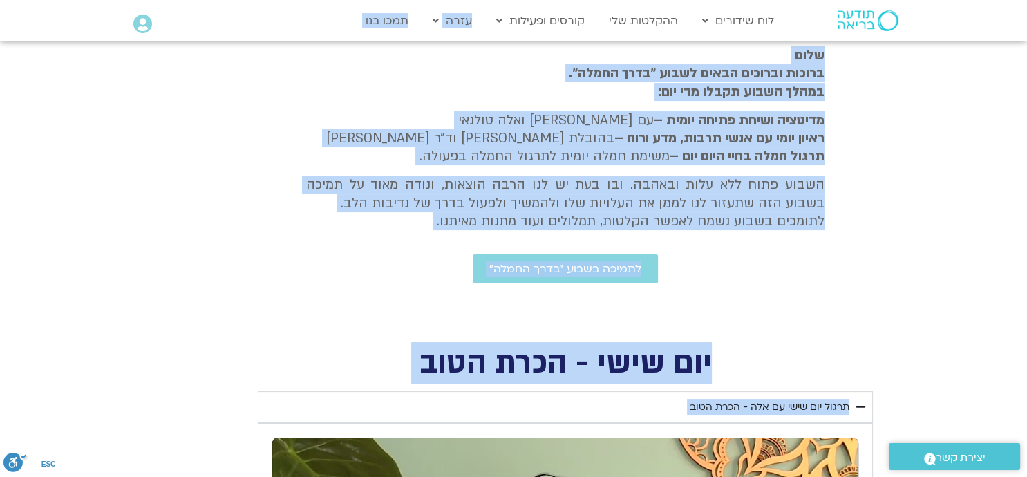
scroll to position [259, 0]
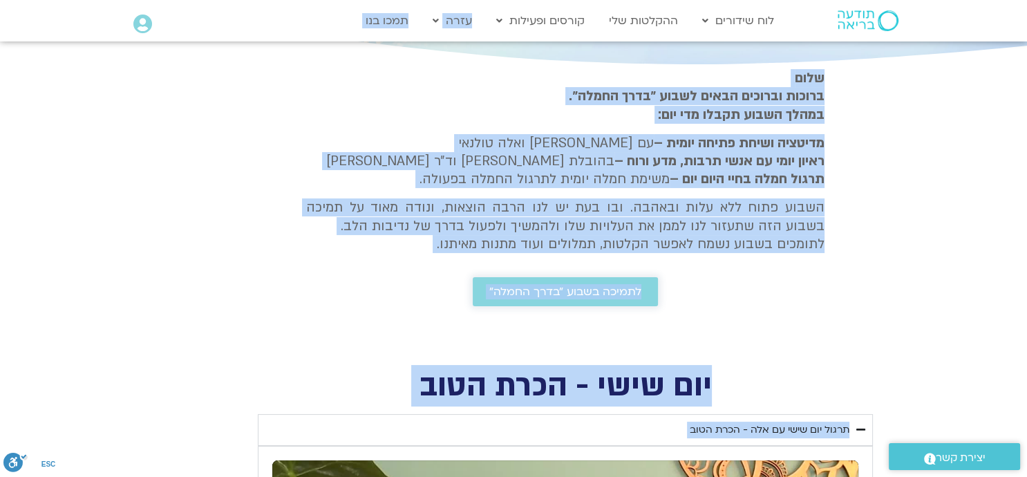
click at [524, 287] on span "לתמיכה בשבוע ״בדרך החמלה״" at bounding box center [565, 291] width 152 height 12
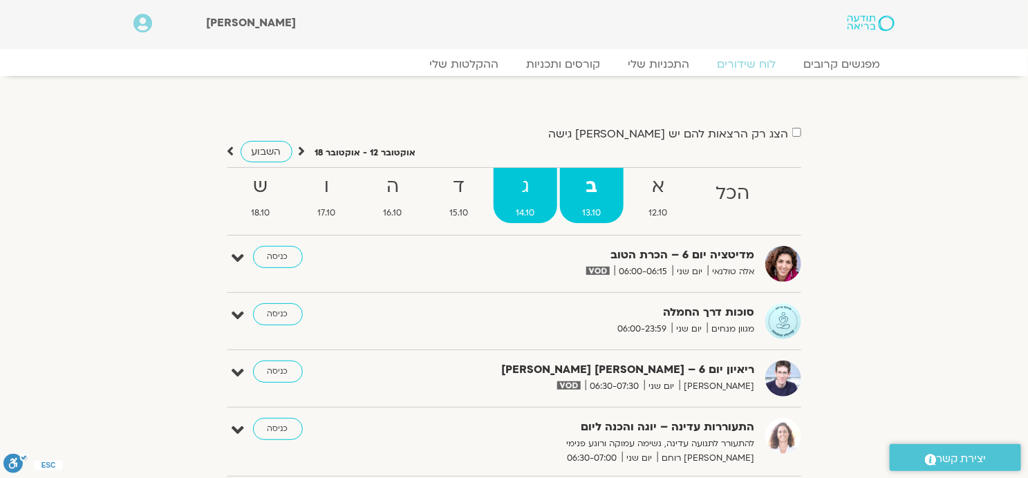
click at [525, 190] on strong "ג" at bounding box center [526, 186] width 64 height 31
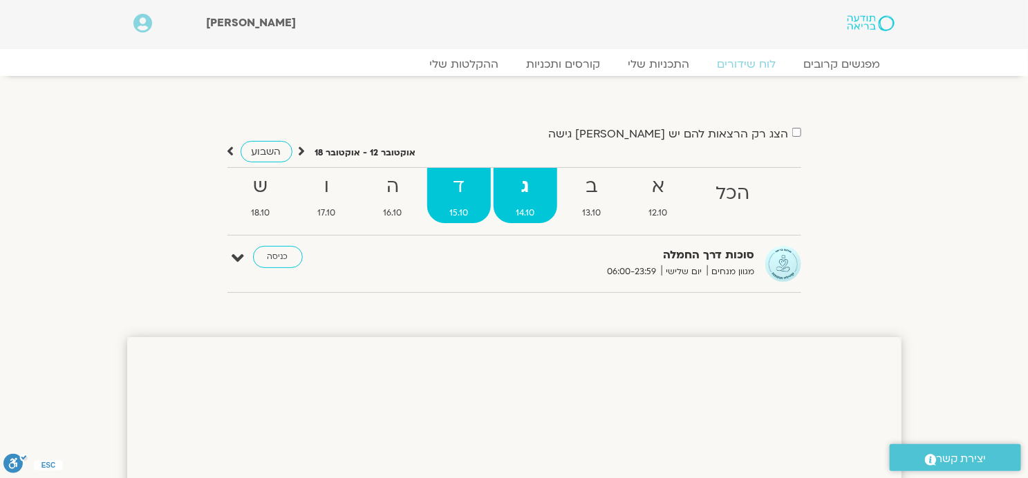
click at [456, 178] on strong "ד" at bounding box center [459, 186] width 64 height 31
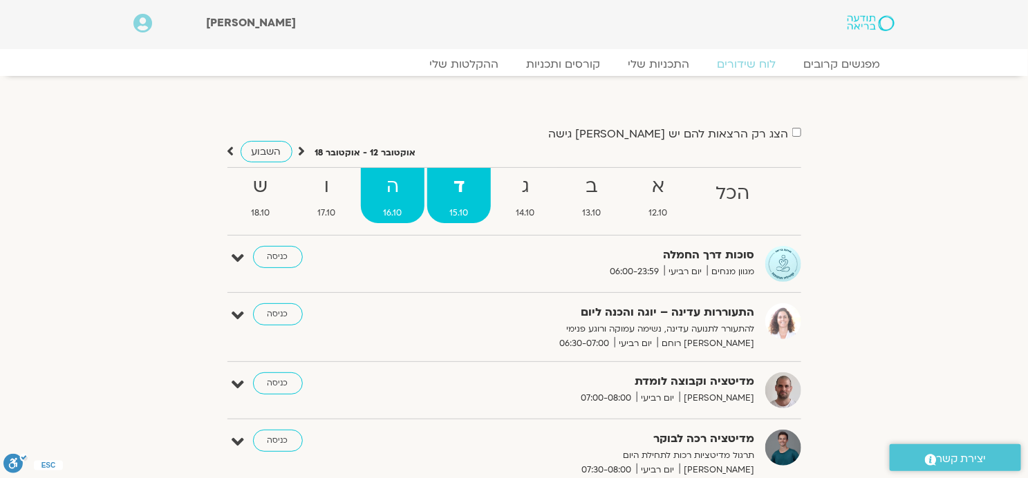
click at [393, 183] on strong "ה" at bounding box center [393, 186] width 64 height 31
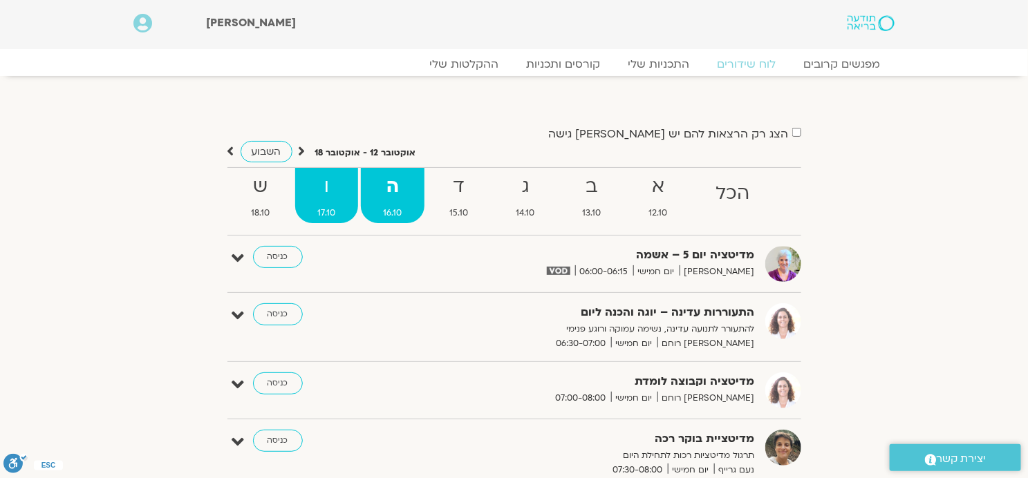
click at [328, 191] on strong "ו" at bounding box center [326, 186] width 63 height 31
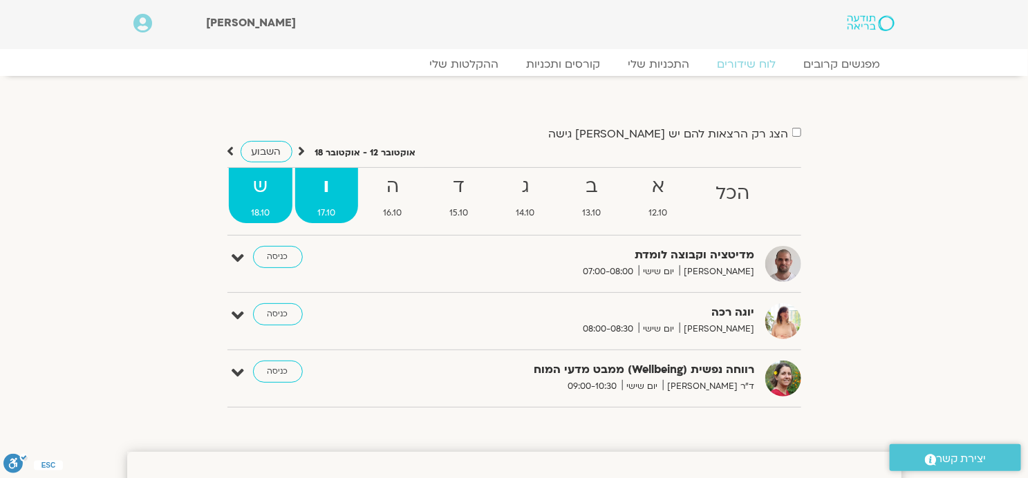
click at [257, 194] on strong "ש" at bounding box center [261, 186] width 64 height 31
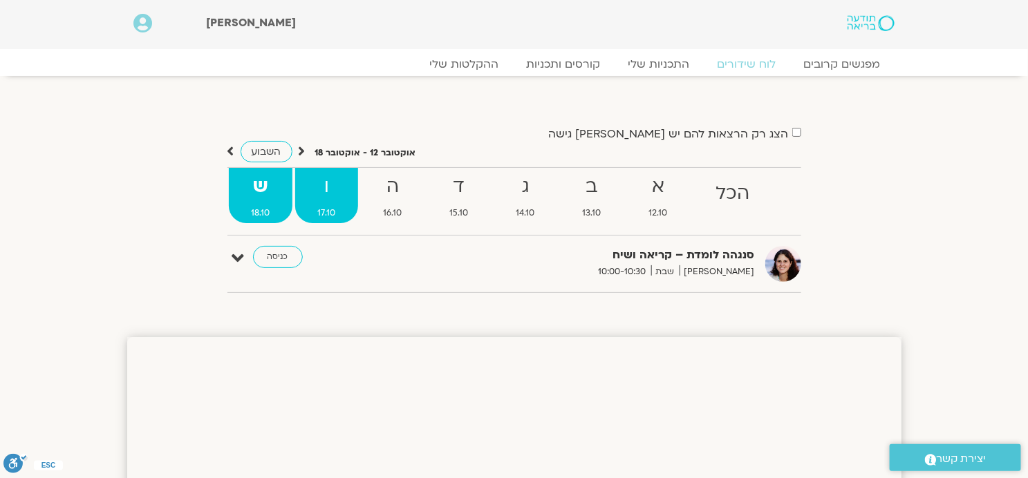
click at [323, 193] on strong "ו" at bounding box center [326, 186] width 63 height 31
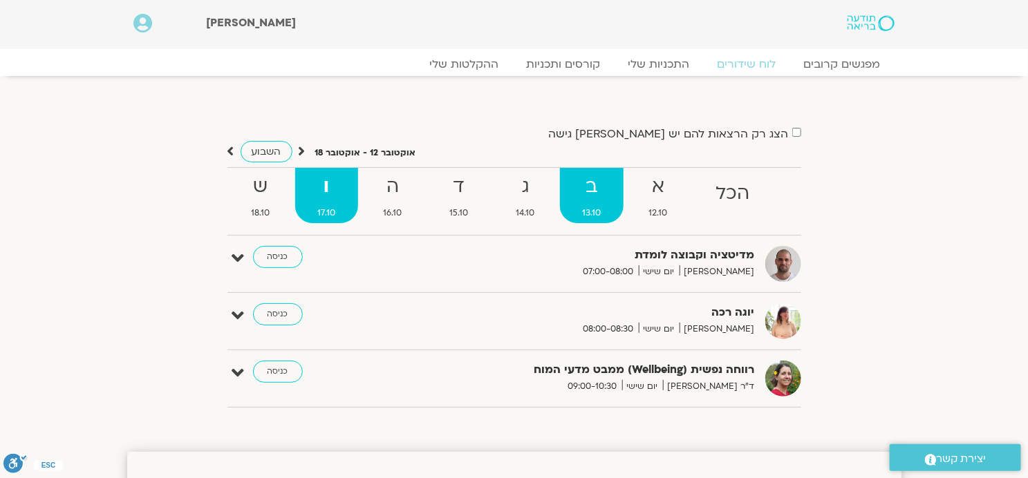
click at [592, 190] on strong "ב" at bounding box center [592, 186] width 64 height 31
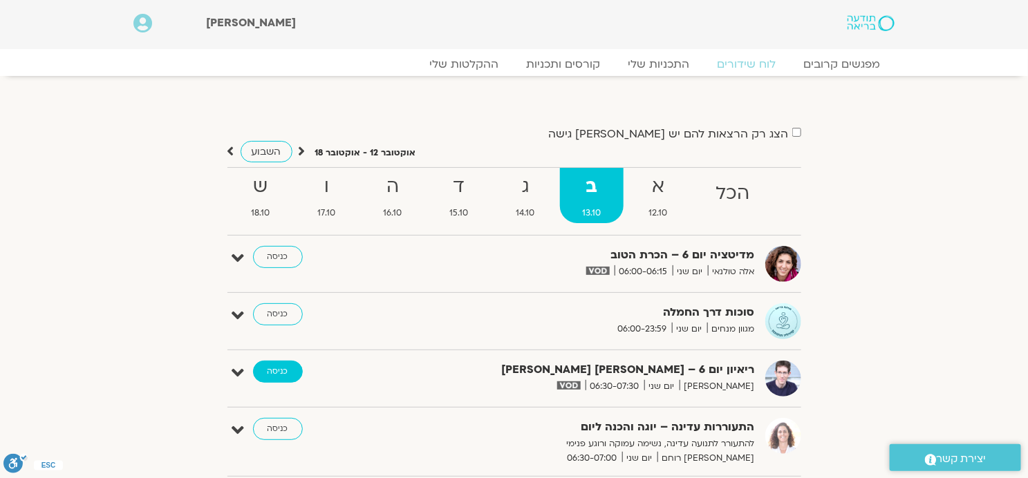
click at [276, 371] on link "כניסה" at bounding box center [278, 372] width 50 height 22
